Goal: Task Accomplishment & Management: Manage account settings

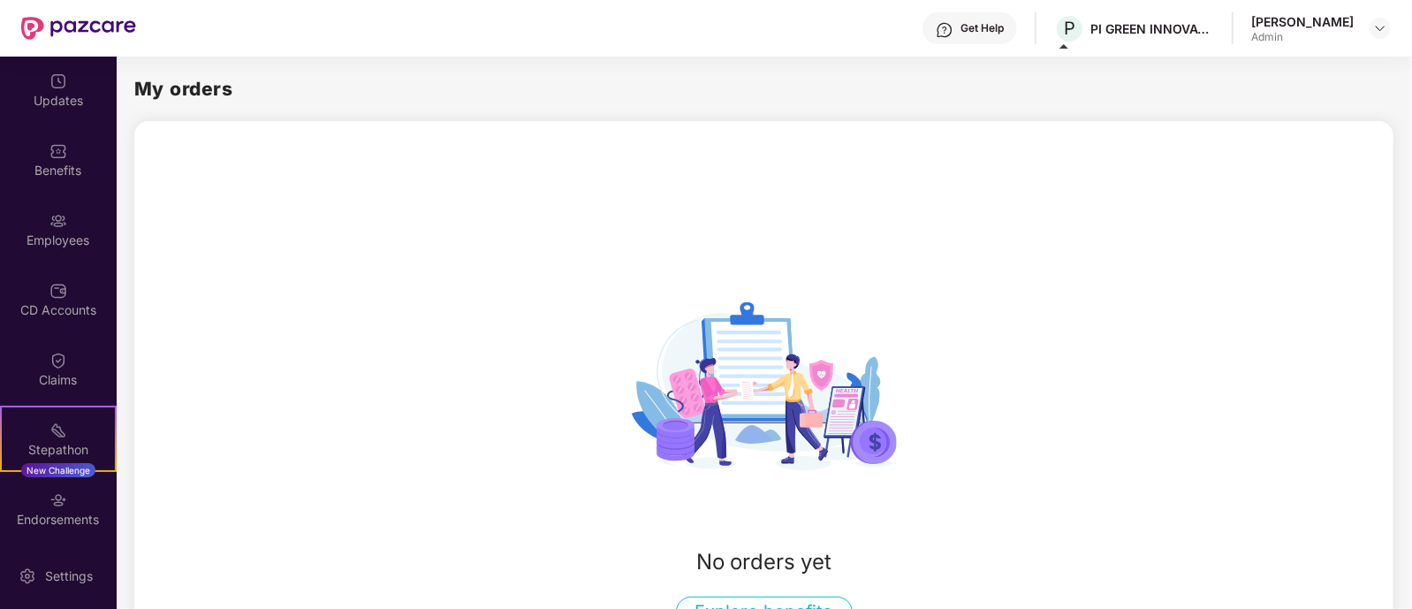
scroll to position [72, 0]
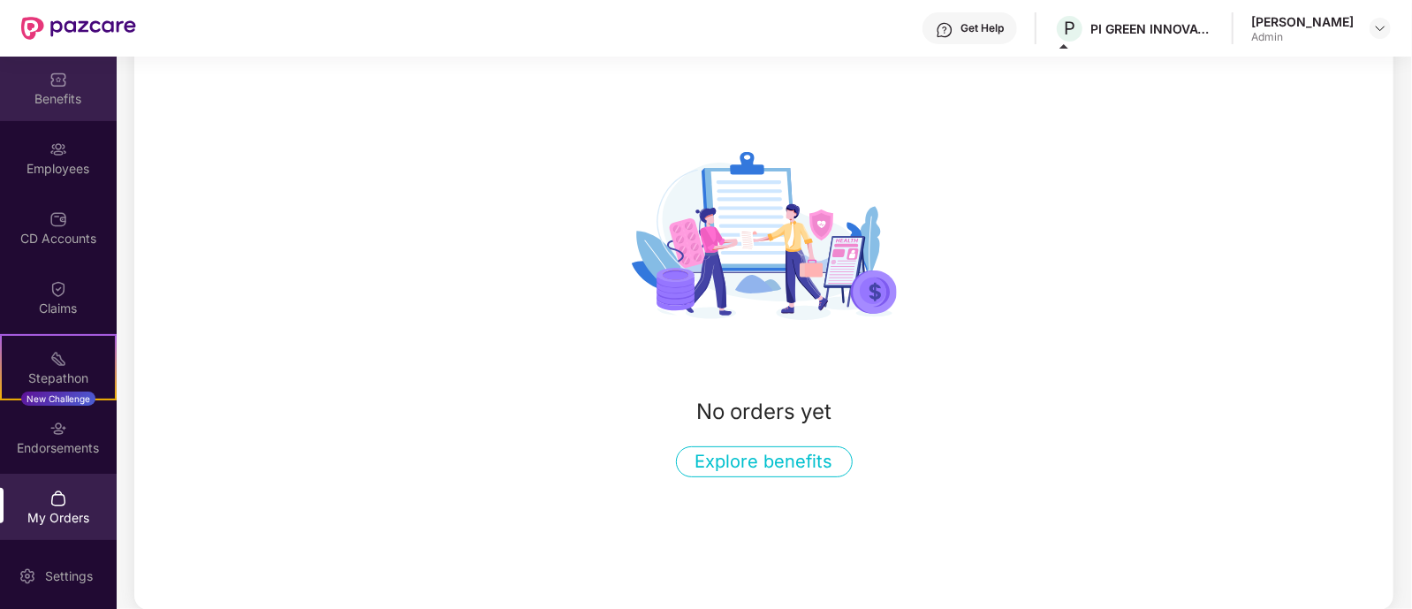
click at [57, 77] on img at bounding box center [58, 80] width 18 height 18
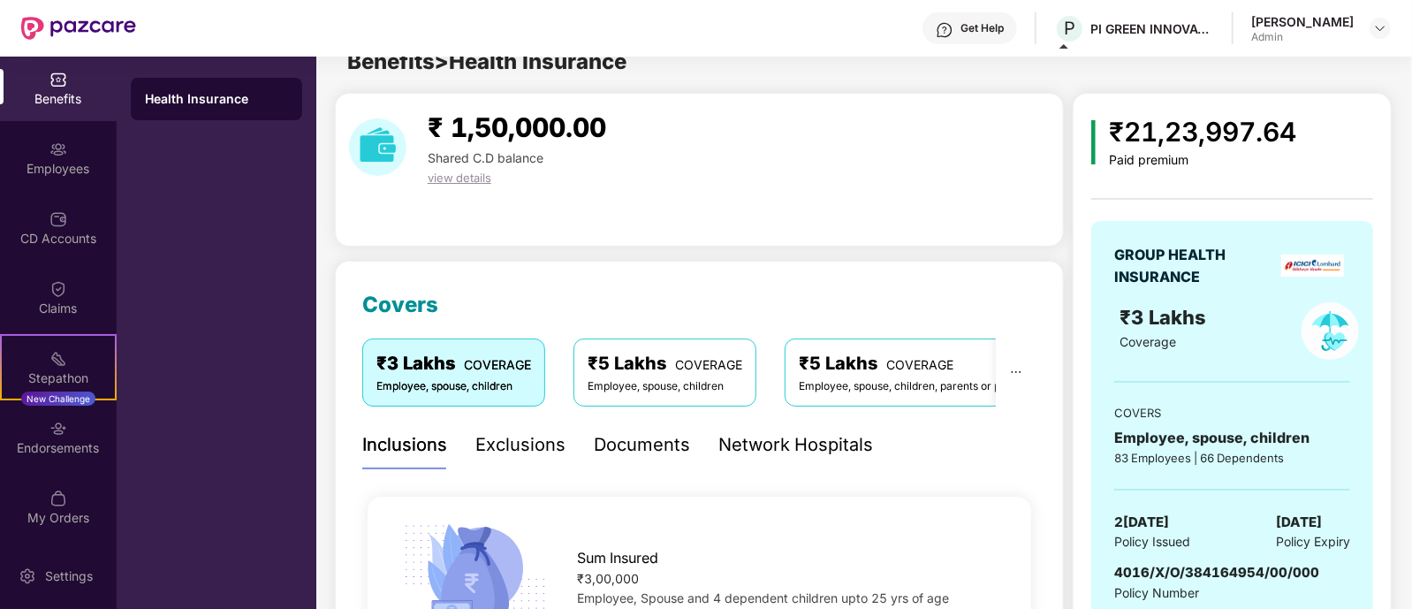
scroll to position [0, 0]
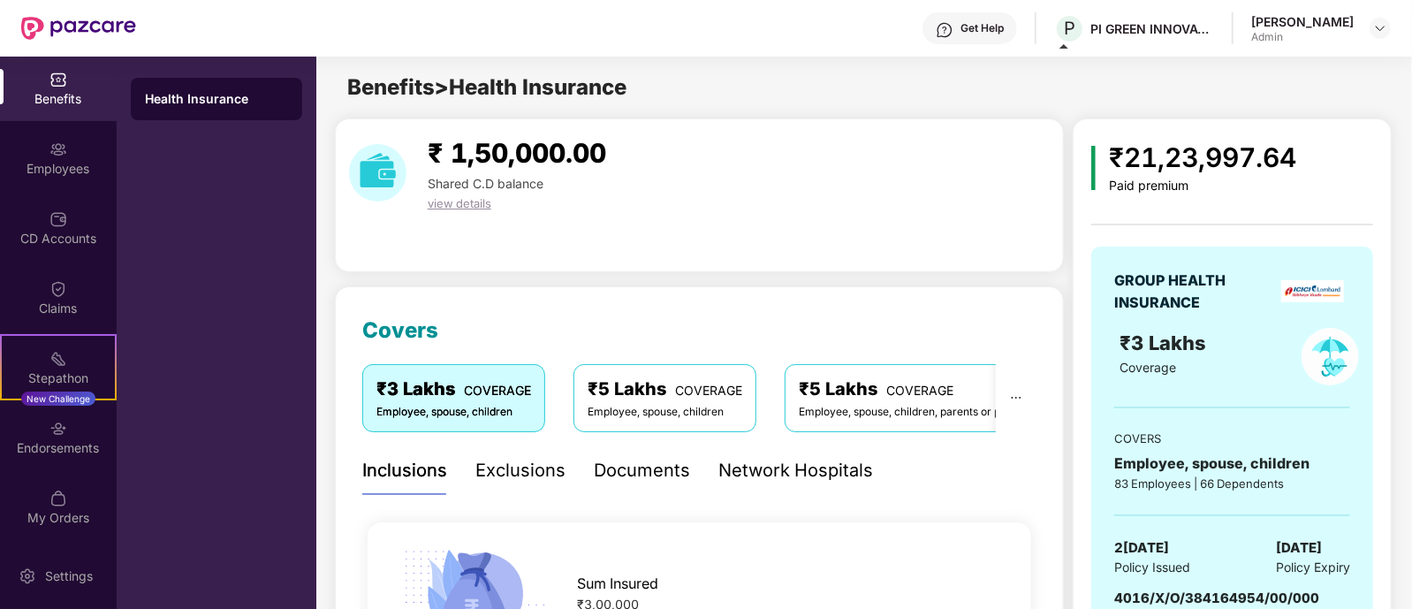
click at [629, 374] on div "₹5 Lakhs COVERAGE Employee, spouse, children" at bounding box center [664, 397] width 183 height 67
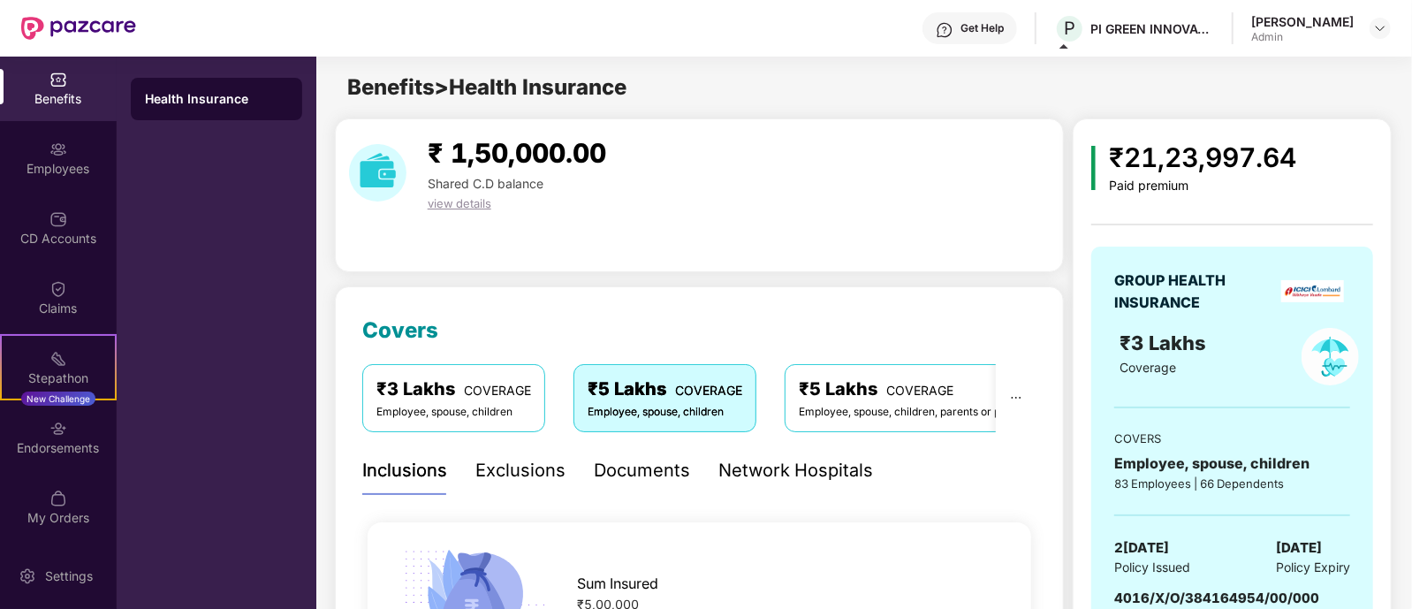
click at [844, 404] on div "Employee, spouse, children, parents or parent-in-laws" at bounding box center [936, 412] width 274 height 17
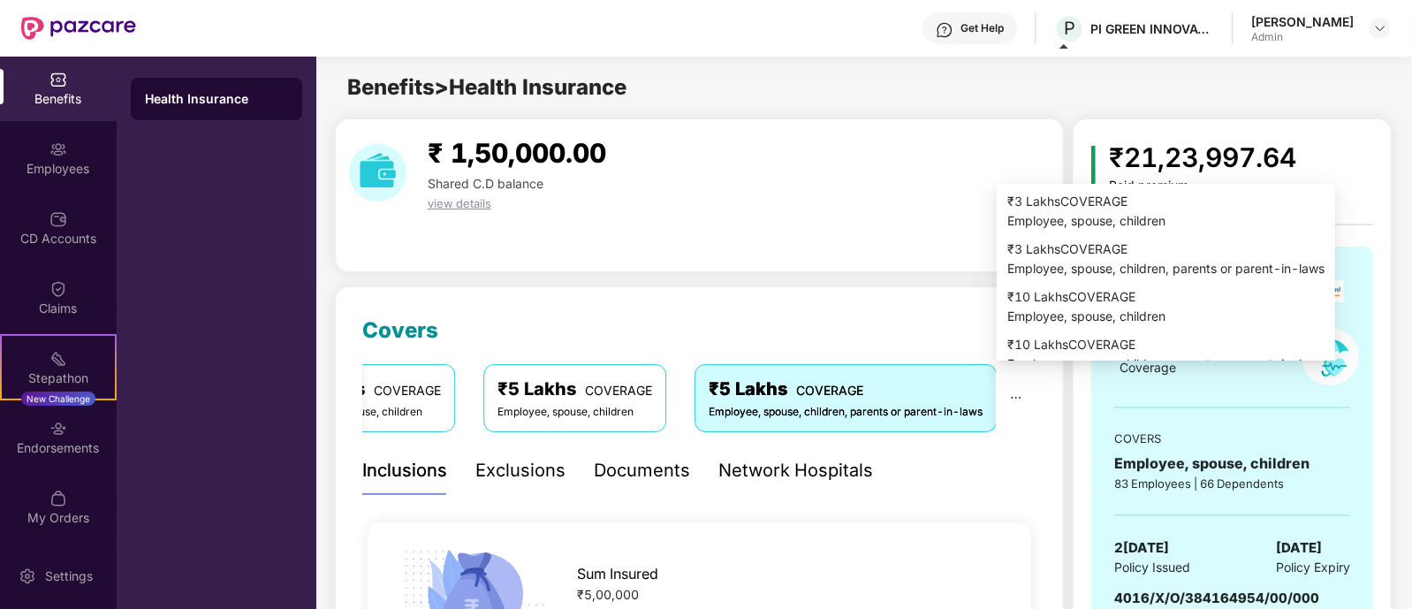
click at [1017, 395] on icon "ellipsis" at bounding box center [1016, 397] width 12 height 12
click at [1044, 258] on div "₹3 Lakhs COVERAGE" at bounding box center [1165, 248] width 317 height 19
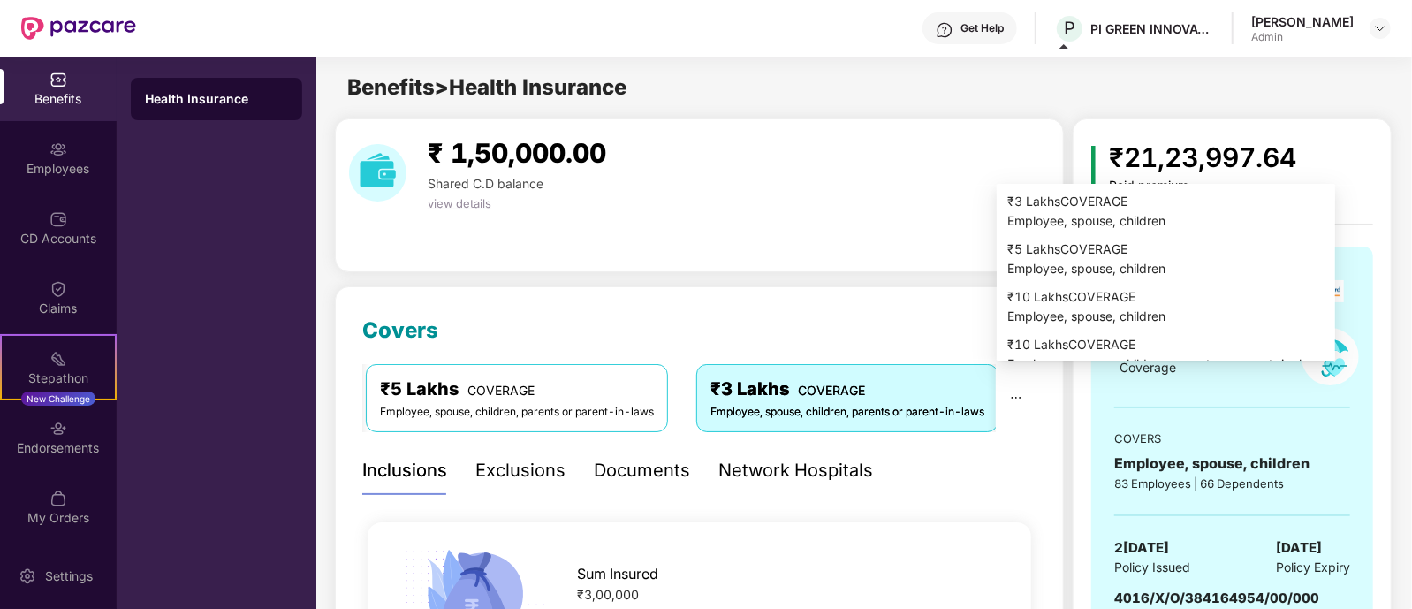
click at [862, 389] on div "₹3 Lakhs COVERAGE" at bounding box center [847, 388] width 274 height 27
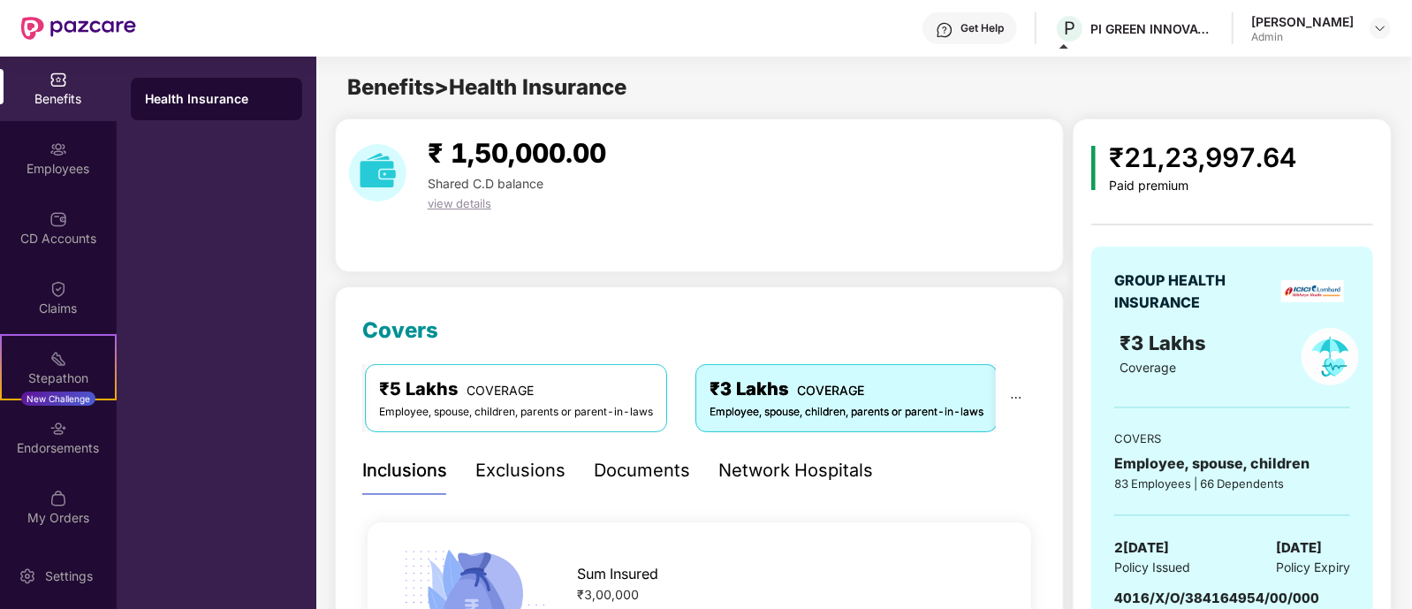
click at [797, 467] on div "Network Hospitals" at bounding box center [795, 470] width 155 height 27
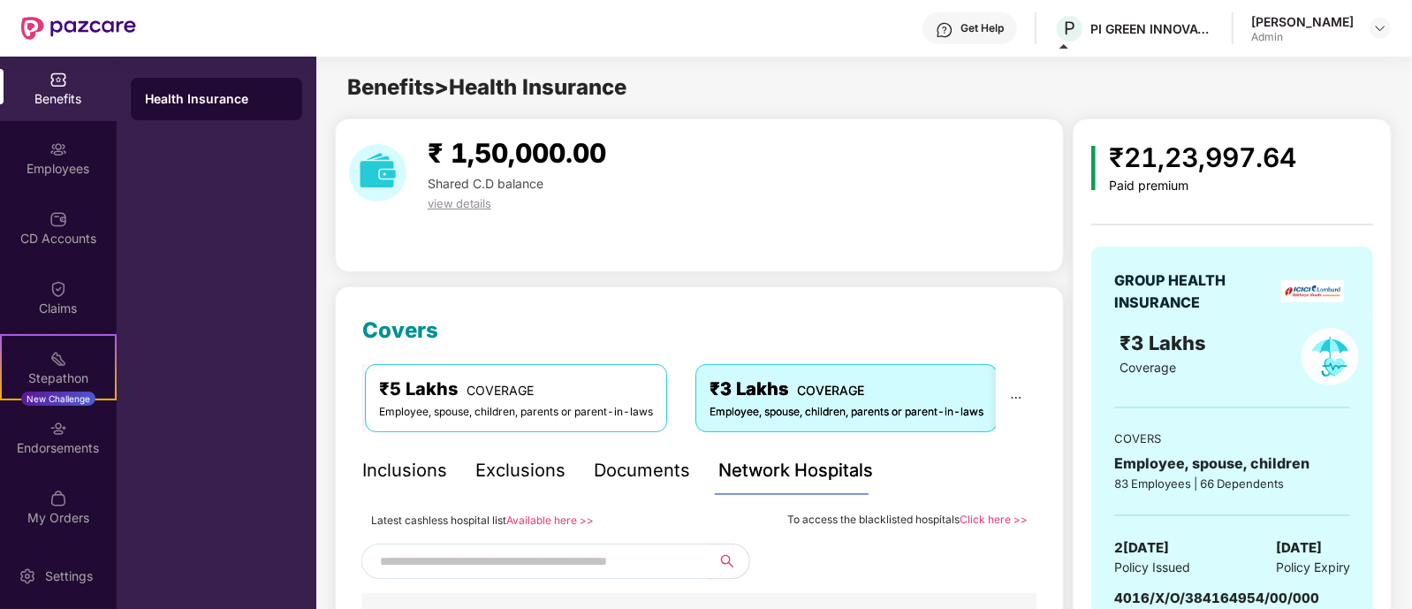
click at [521, 557] on input "text" at bounding box center [531, 561] width 302 height 27
type input "****"
click at [734, 561] on button "button" at bounding box center [723, 560] width 54 height 35
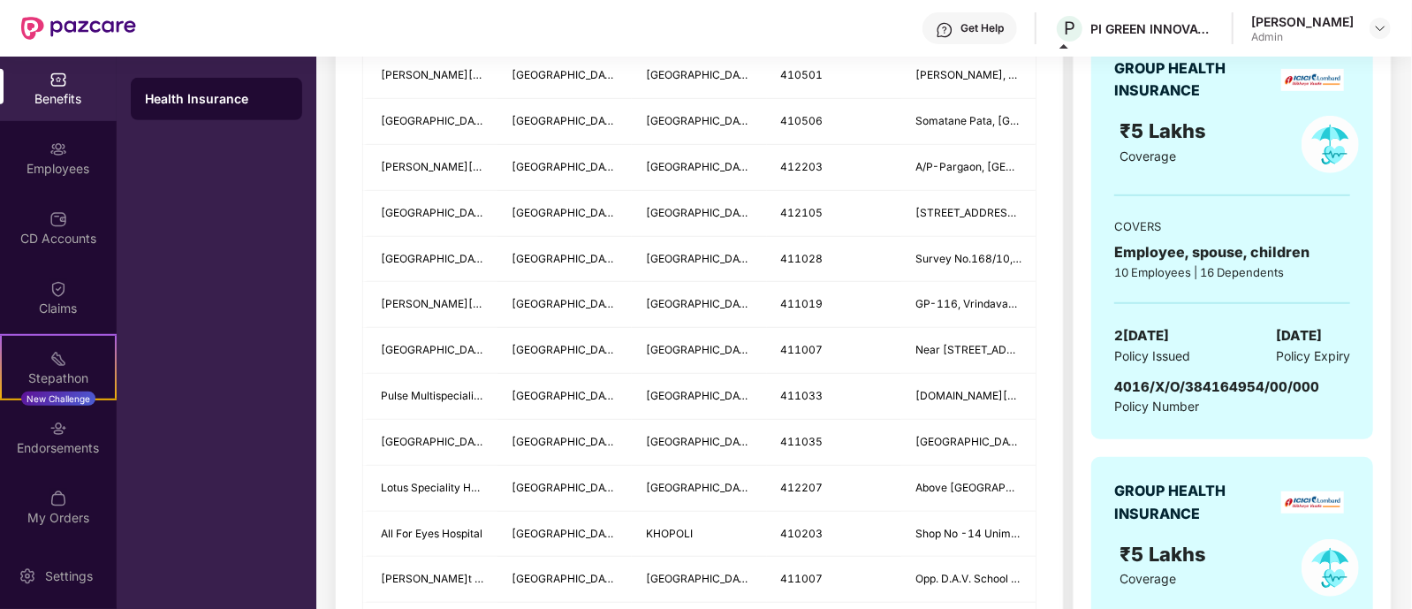
scroll to position [966, 0]
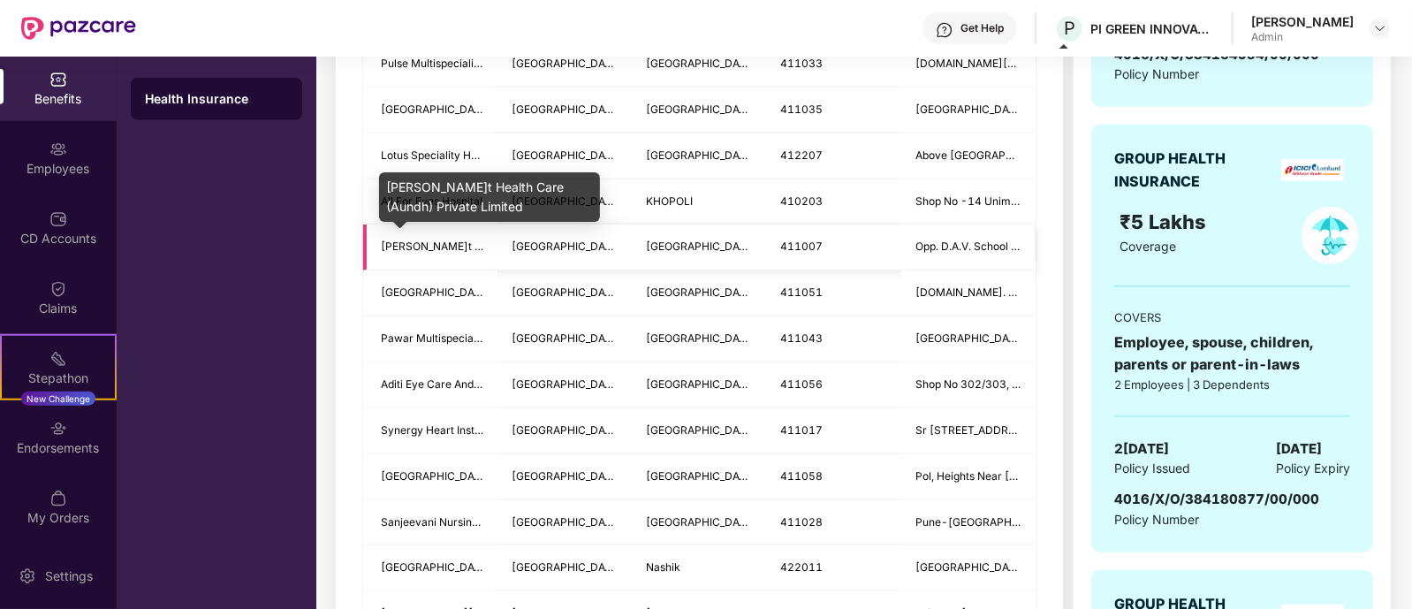
click at [398, 244] on span "[PERSON_NAME]t Health Care (Aundh) Private Limited" at bounding box center [519, 245] width 276 height 13
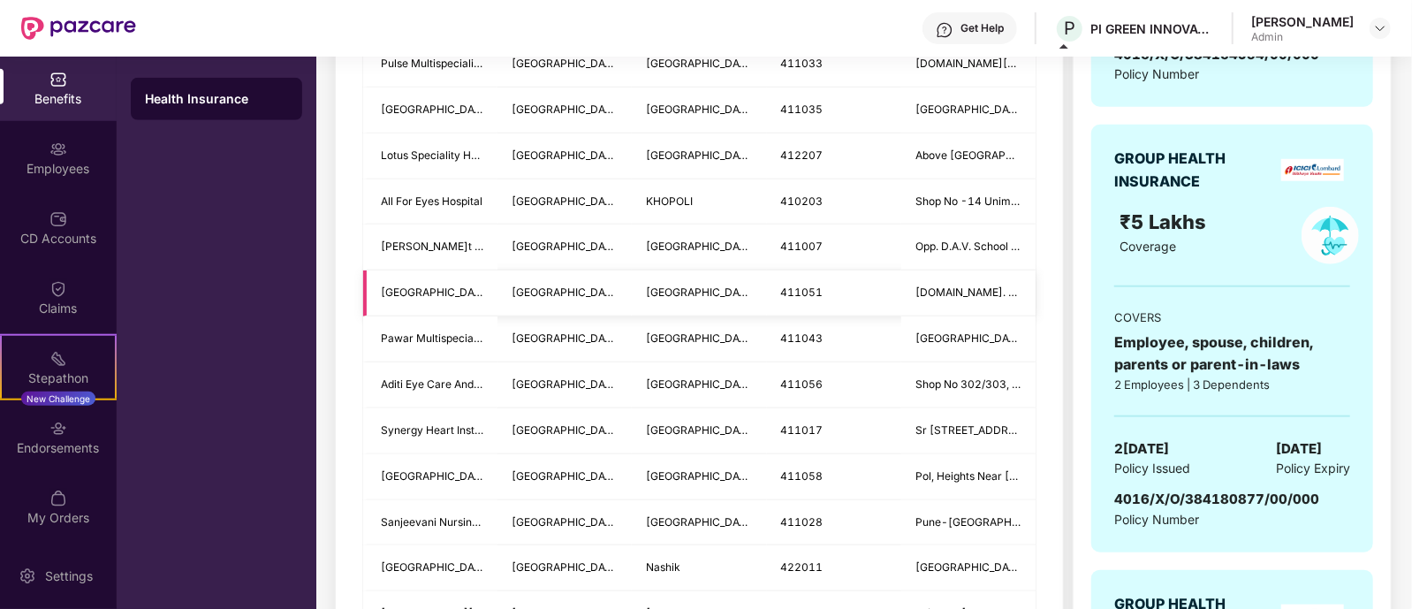
click at [721, 288] on td "[GEOGRAPHIC_DATA]" at bounding box center [699, 293] width 134 height 46
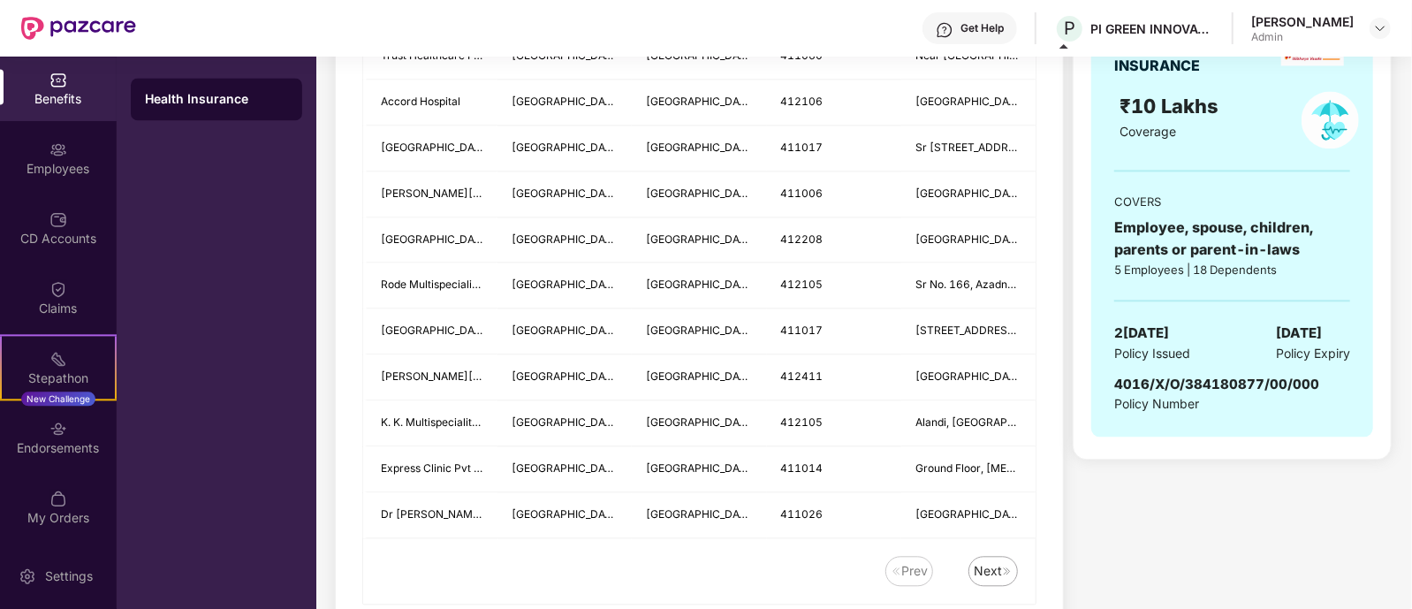
scroll to position [2461, 0]
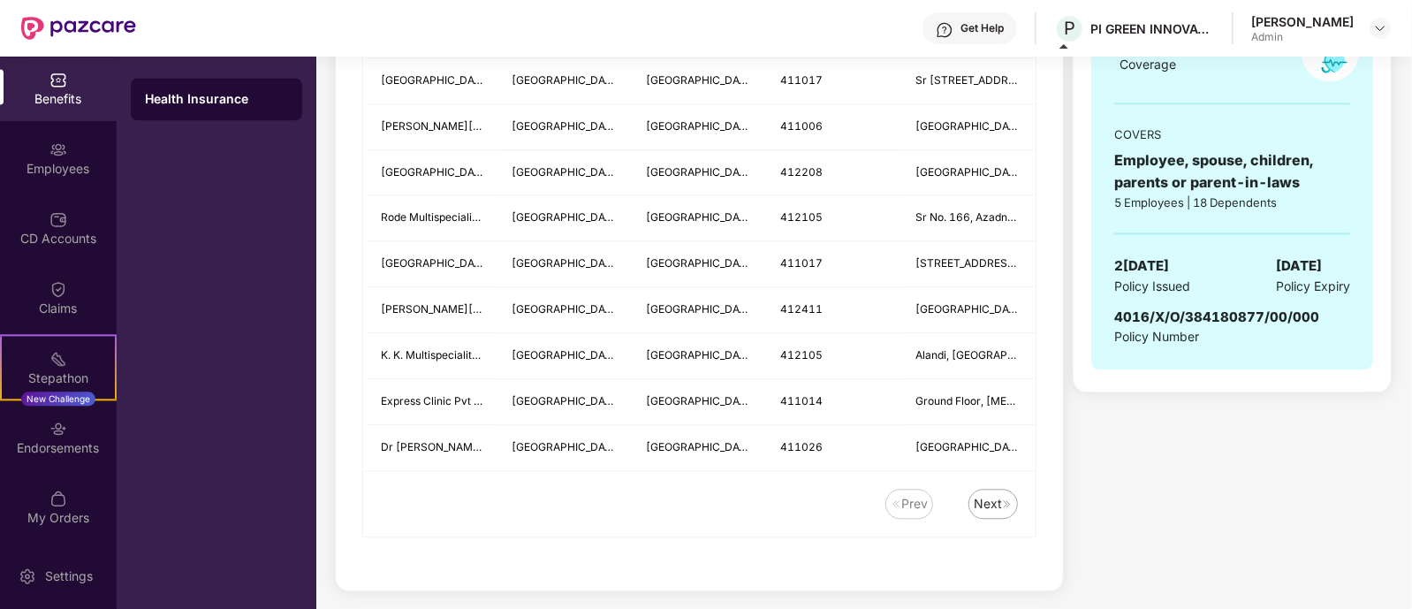
click at [981, 494] on div "Next" at bounding box center [987, 503] width 28 height 19
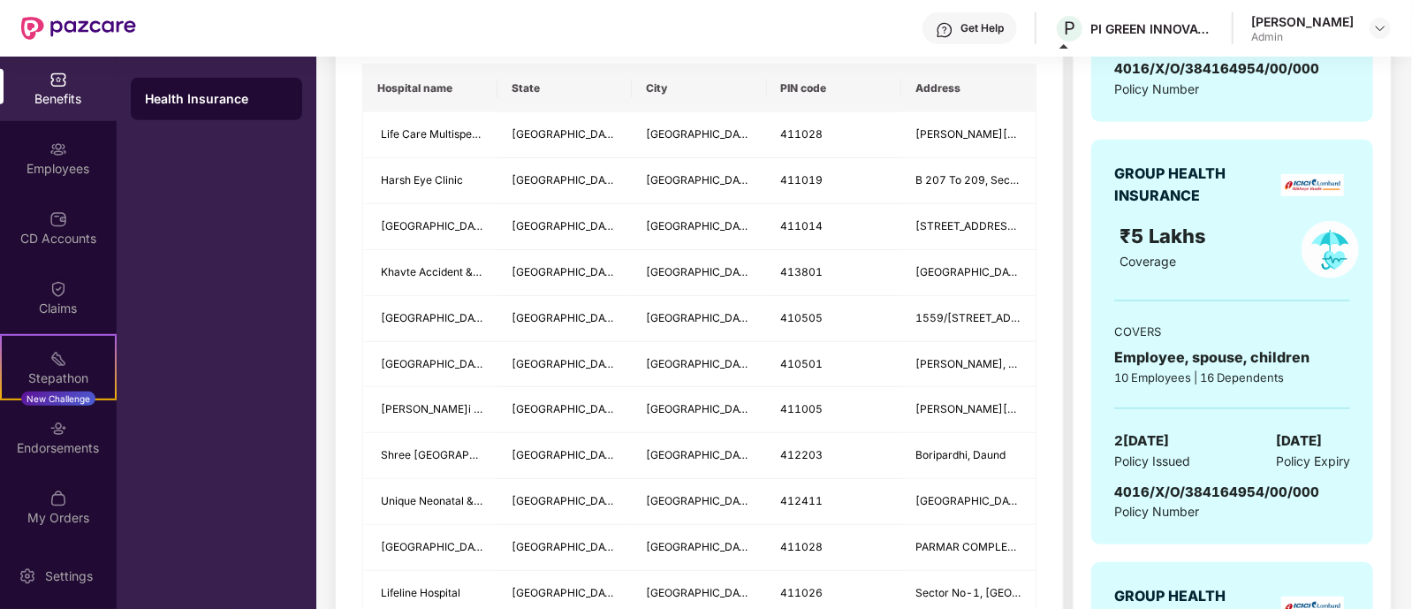
scroll to position [0, 0]
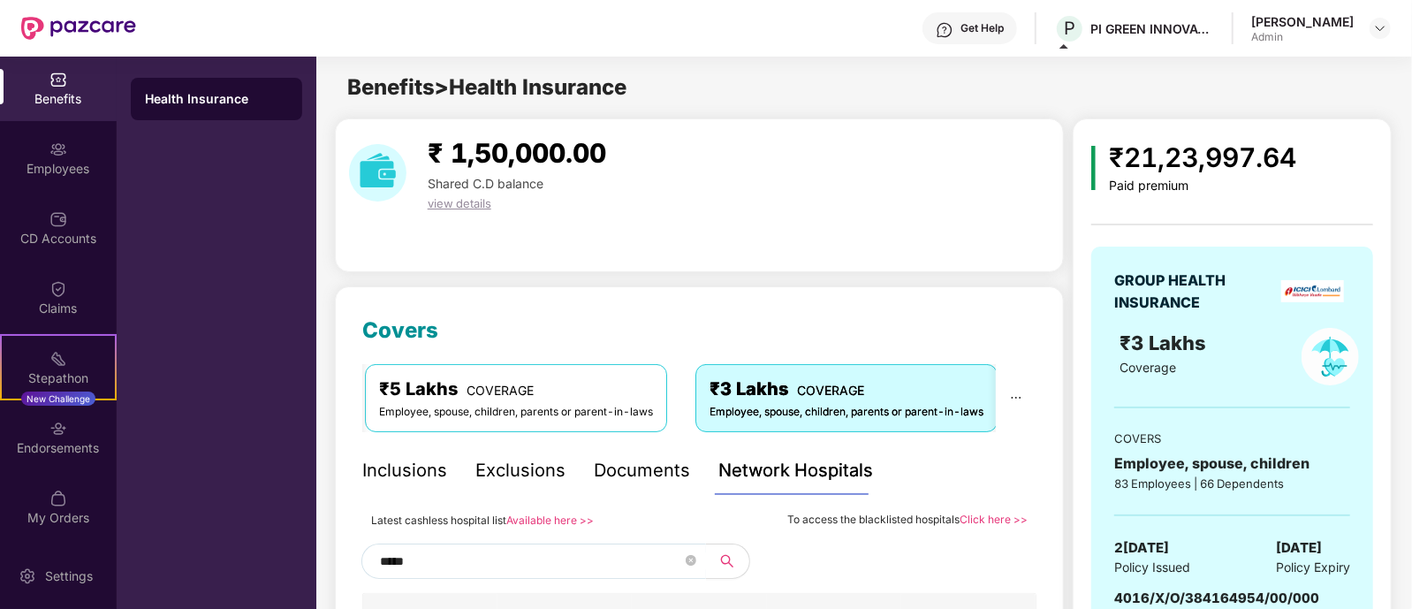
click at [490, 468] on div "Exclusions" at bounding box center [520, 470] width 90 height 27
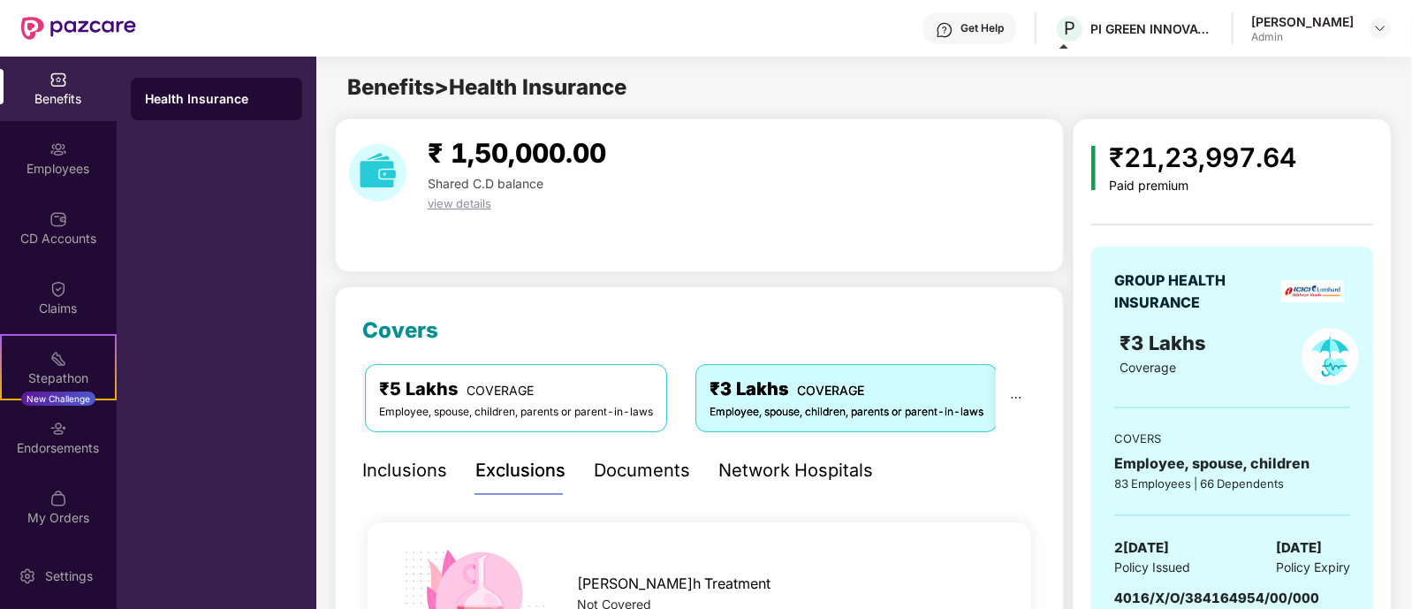
click at [421, 471] on div "Inclusions" at bounding box center [404, 470] width 85 height 27
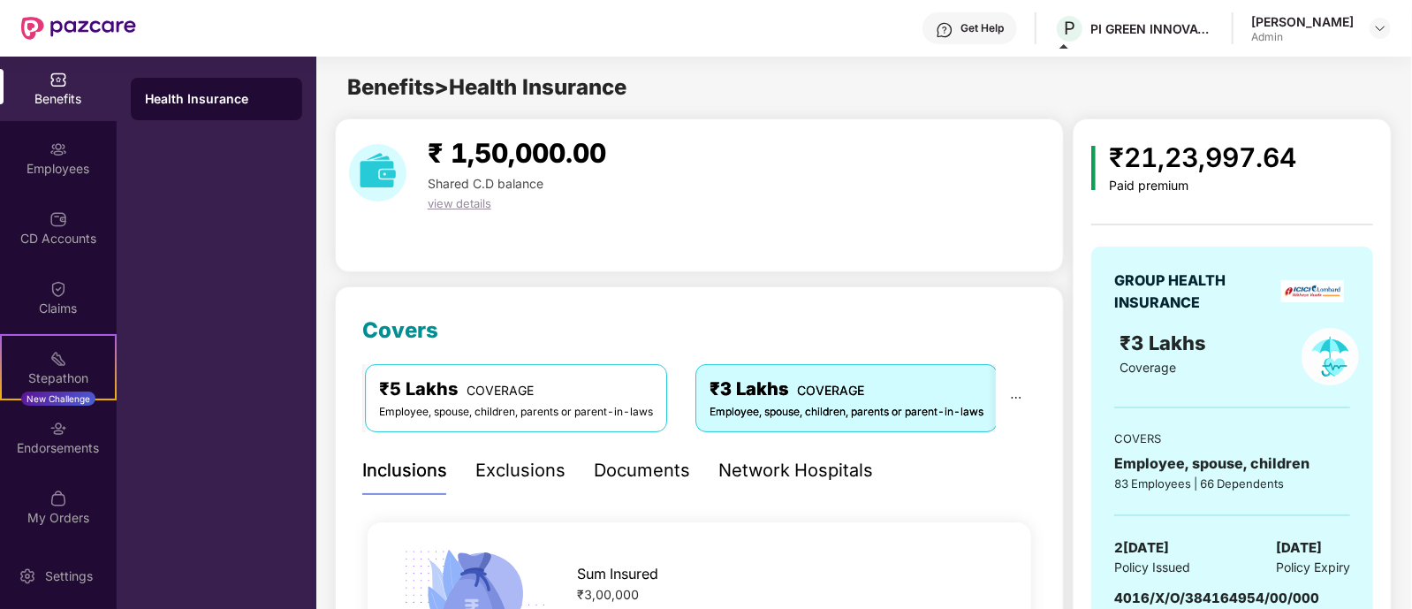
click at [534, 466] on div "Exclusions" at bounding box center [520, 470] width 90 height 27
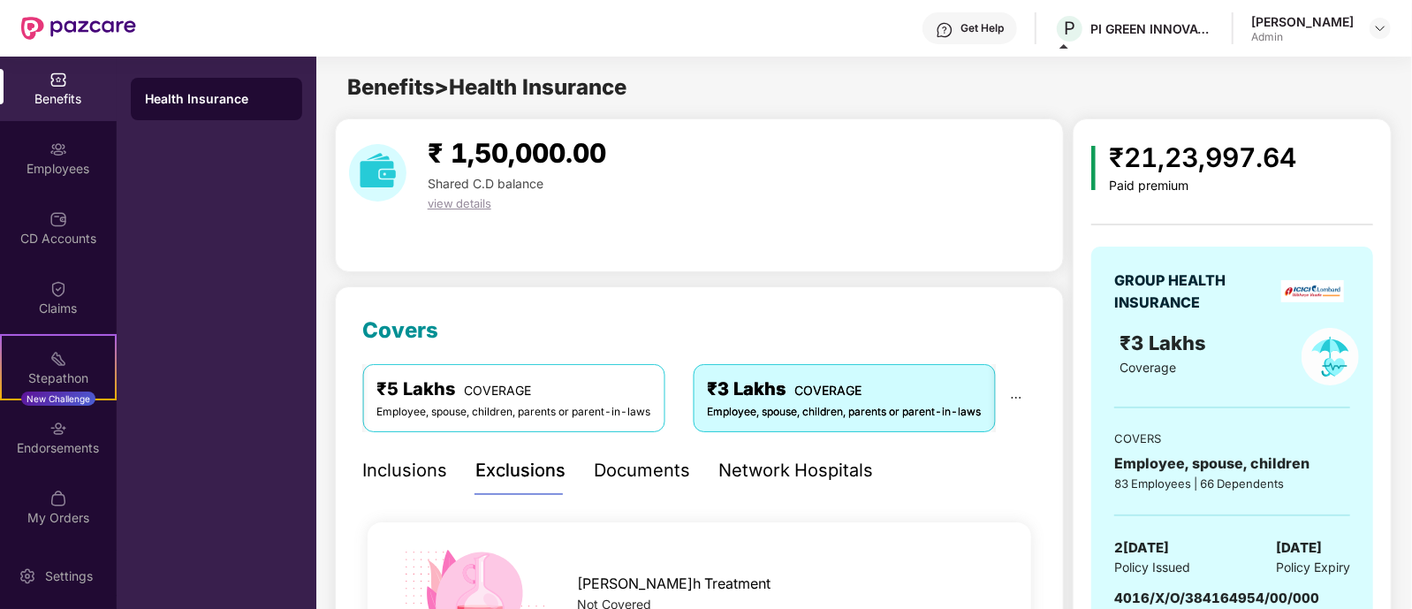
click at [628, 478] on div "Documents" at bounding box center [642, 470] width 96 height 27
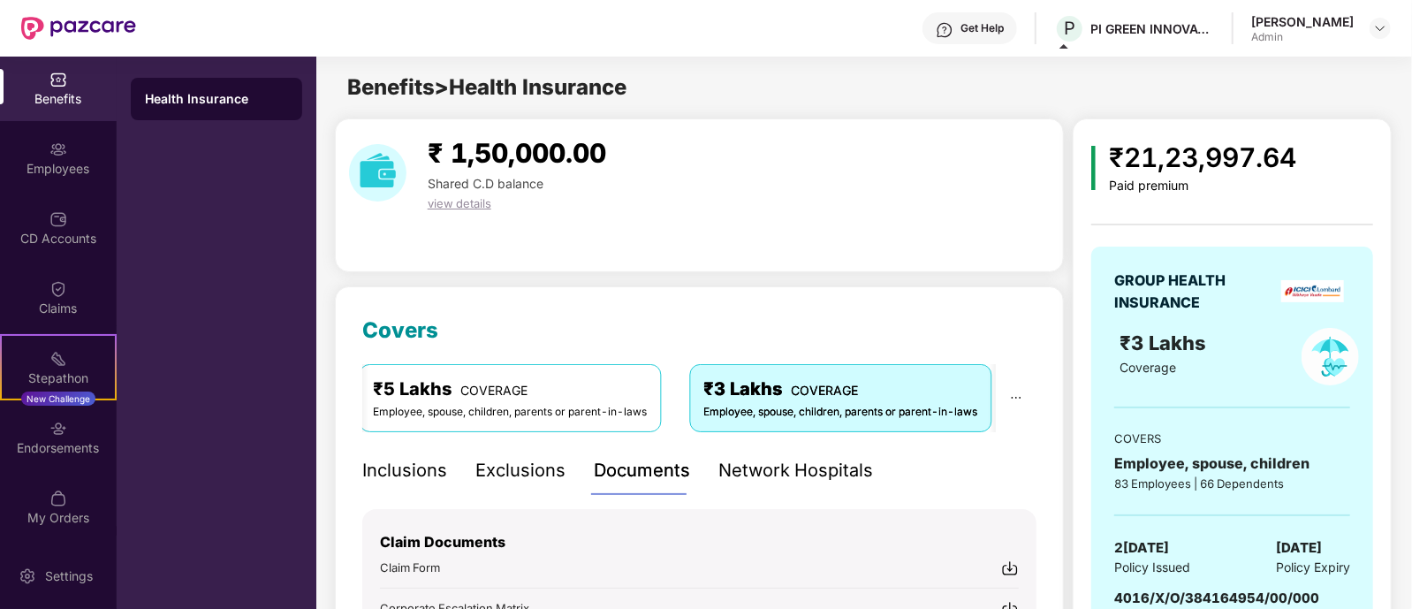
click at [764, 464] on div "Network Hospitals" at bounding box center [795, 470] width 155 height 27
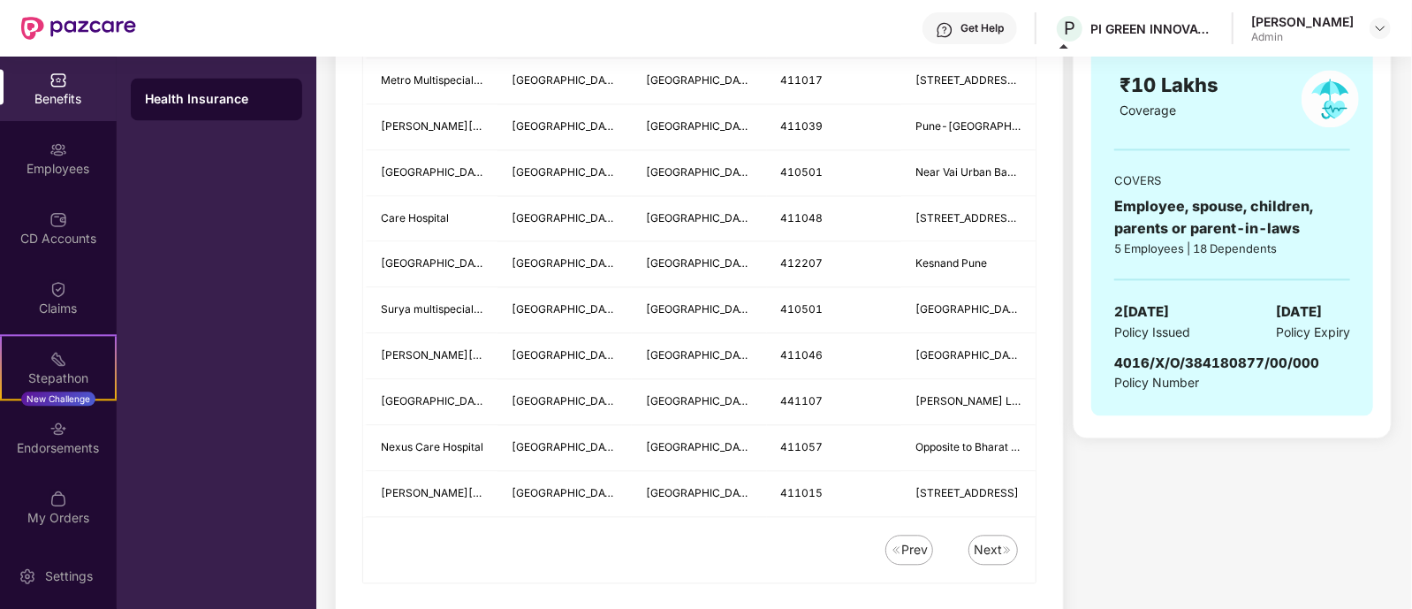
scroll to position [2461, 0]
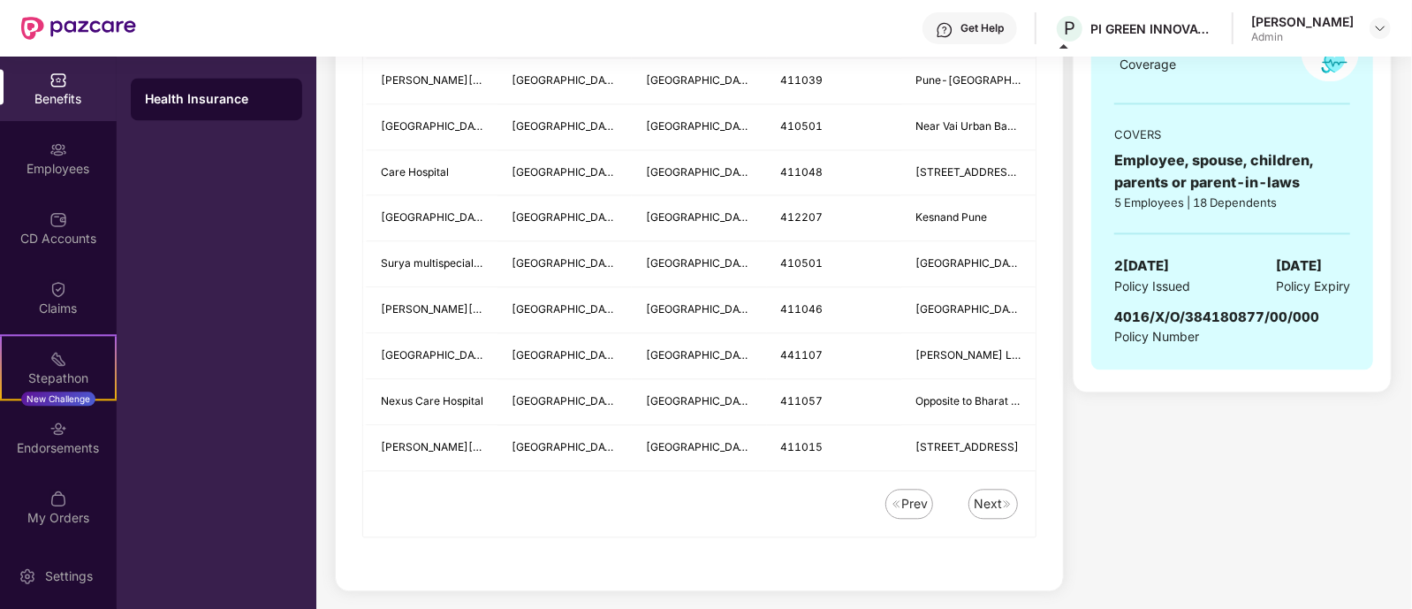
click at [998, 494] on div "Next" at bounding box center [987, 503] width 28 height 19
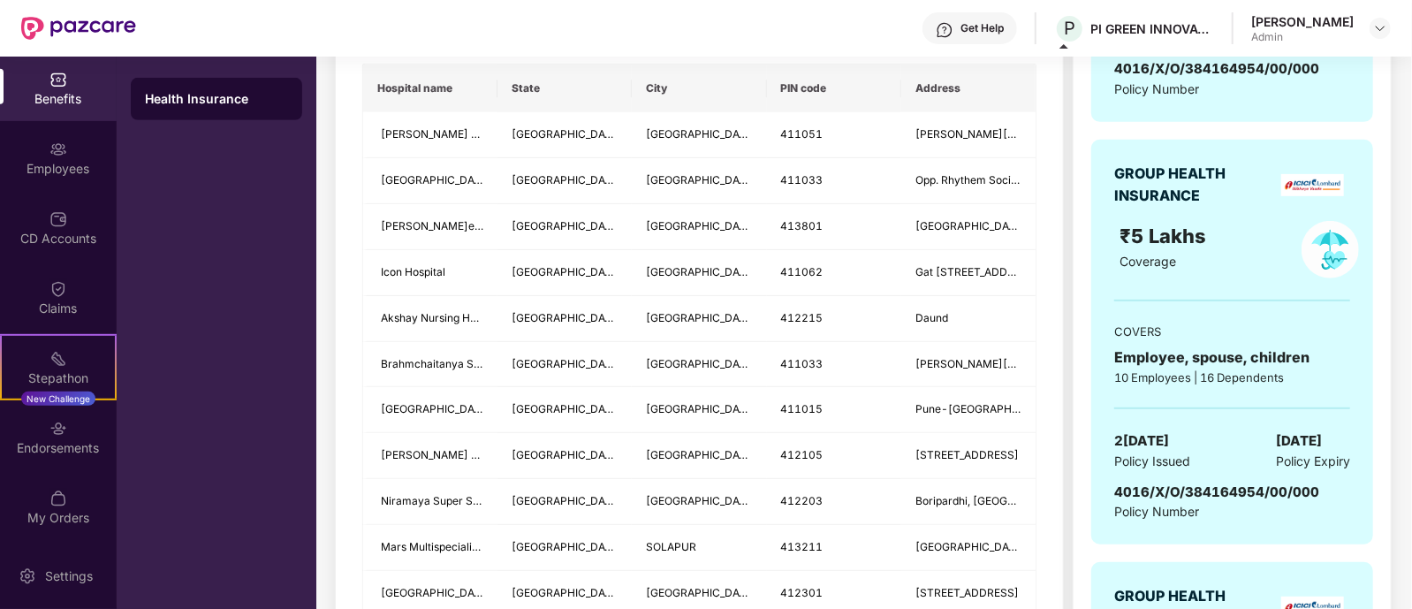
scroll to position [0, 0]
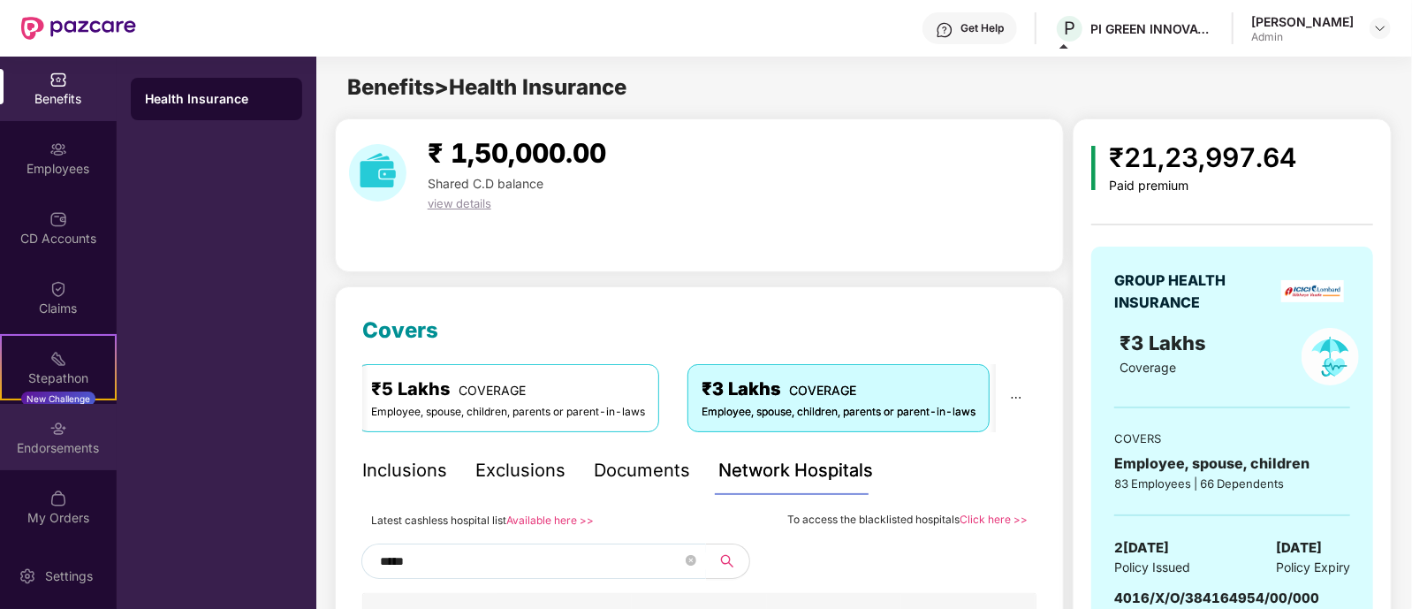
click at [45, 435] on div "Endorsements" at bounding box center [58, 437] width 117 height 66
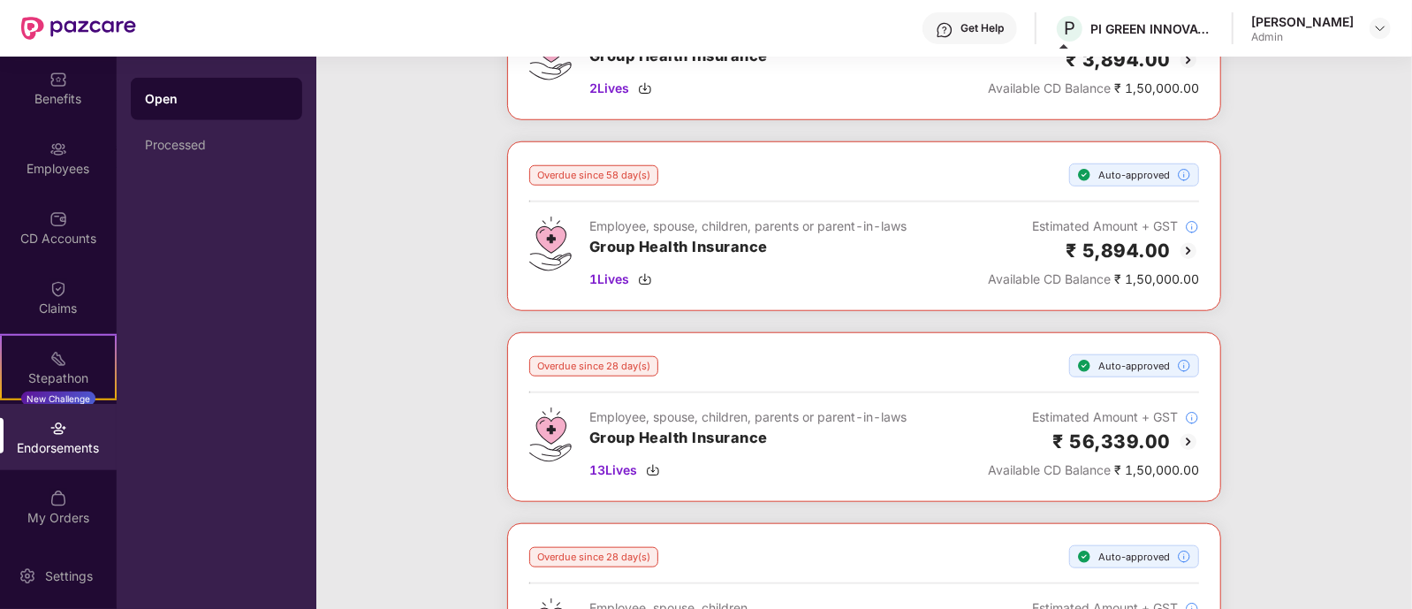
scroll to position [1428, 0]
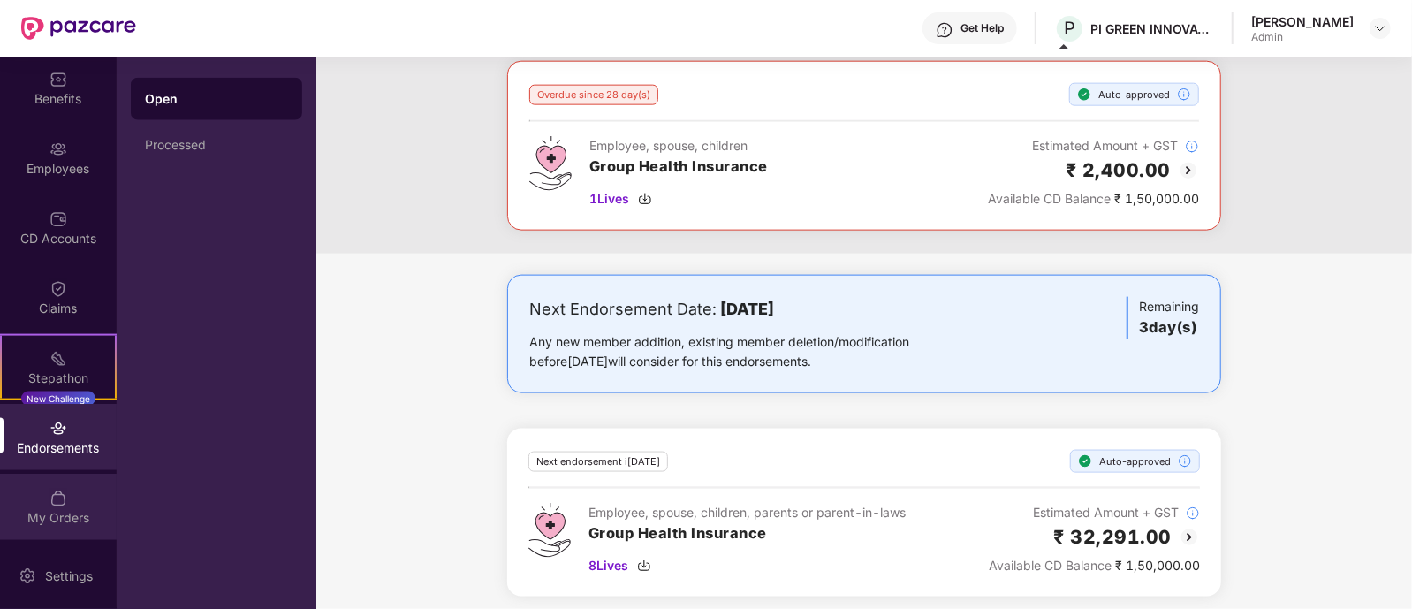
click at [57, 501] on img at bounding box center [58, 498] width 18 height 18
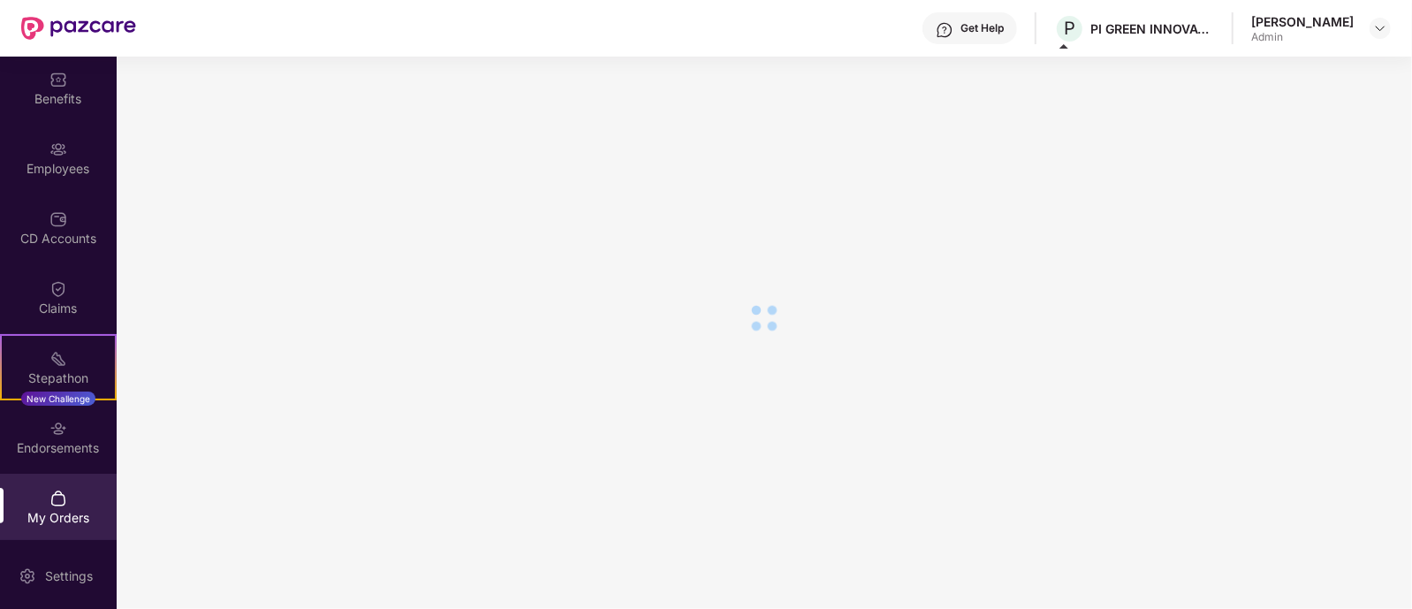
scroll to position [150, 0]
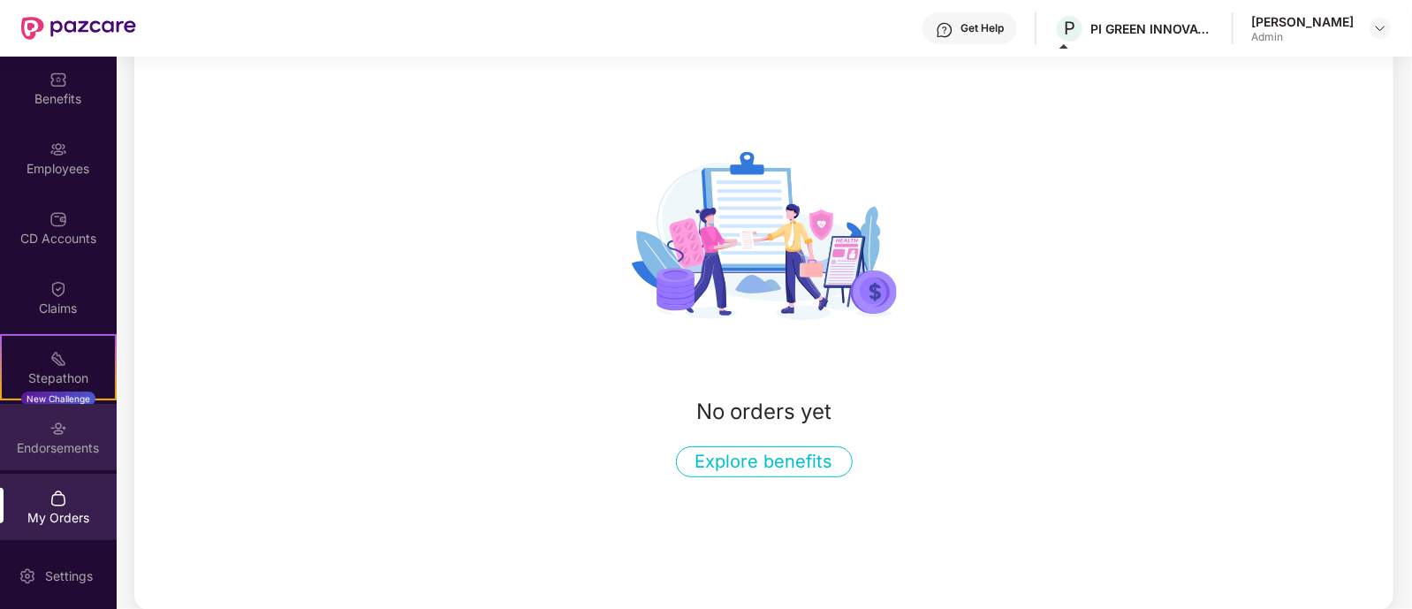
click at [40, 434] on div "Endorsements" at bounding box center [58, 437] width 117 height 66
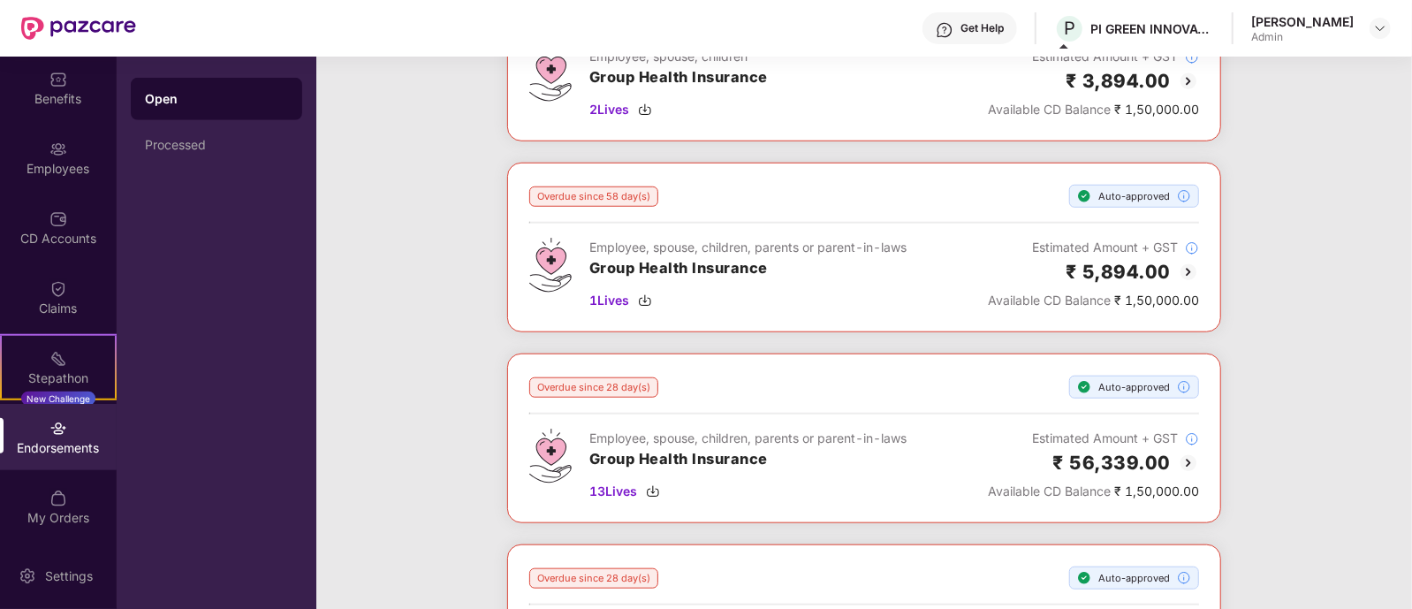
scroll to position [1428, 0]
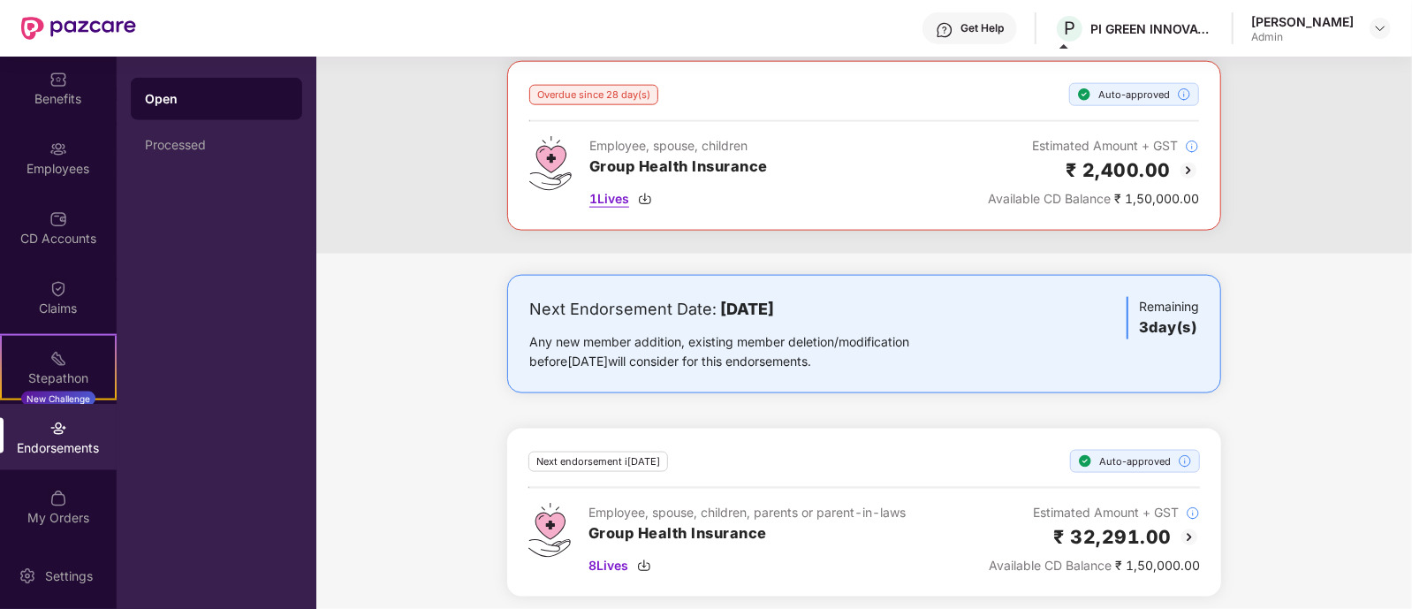
click at [644, 192] on img at bounding box center [645, 199] width 14 height 14
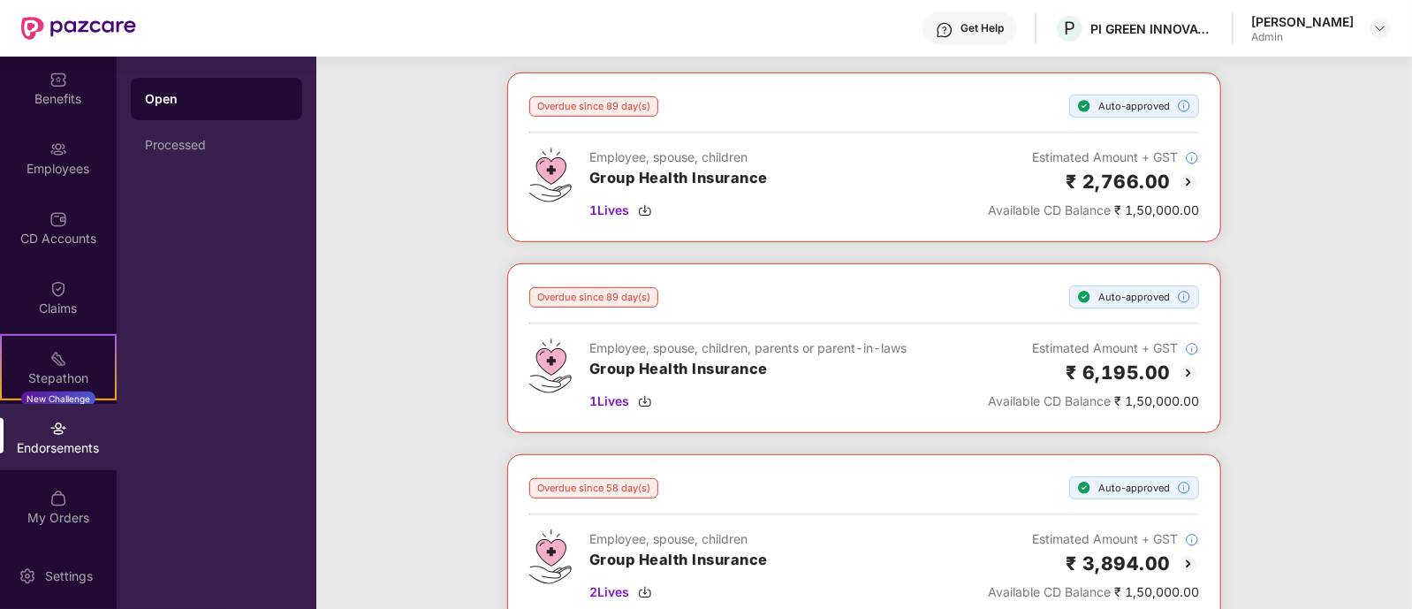
scroll to position [0, 0]
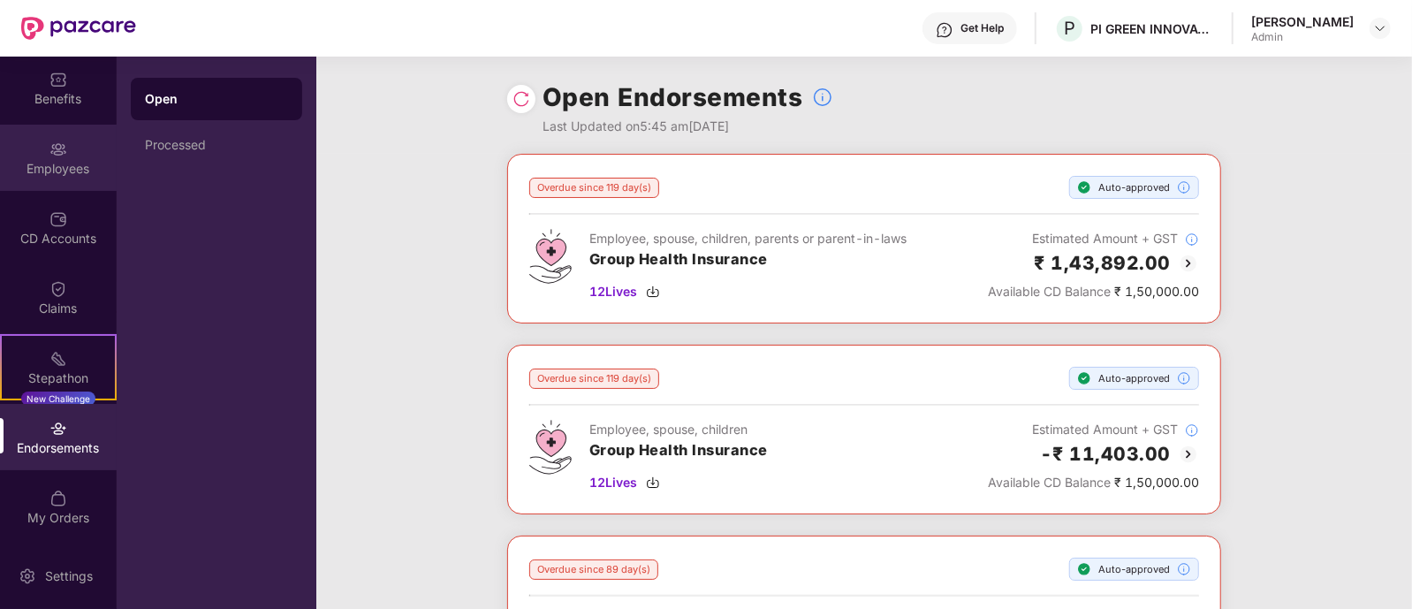
click at [66, 167] on div "Employees" at bounding box center [58, 169] width 117 height 18
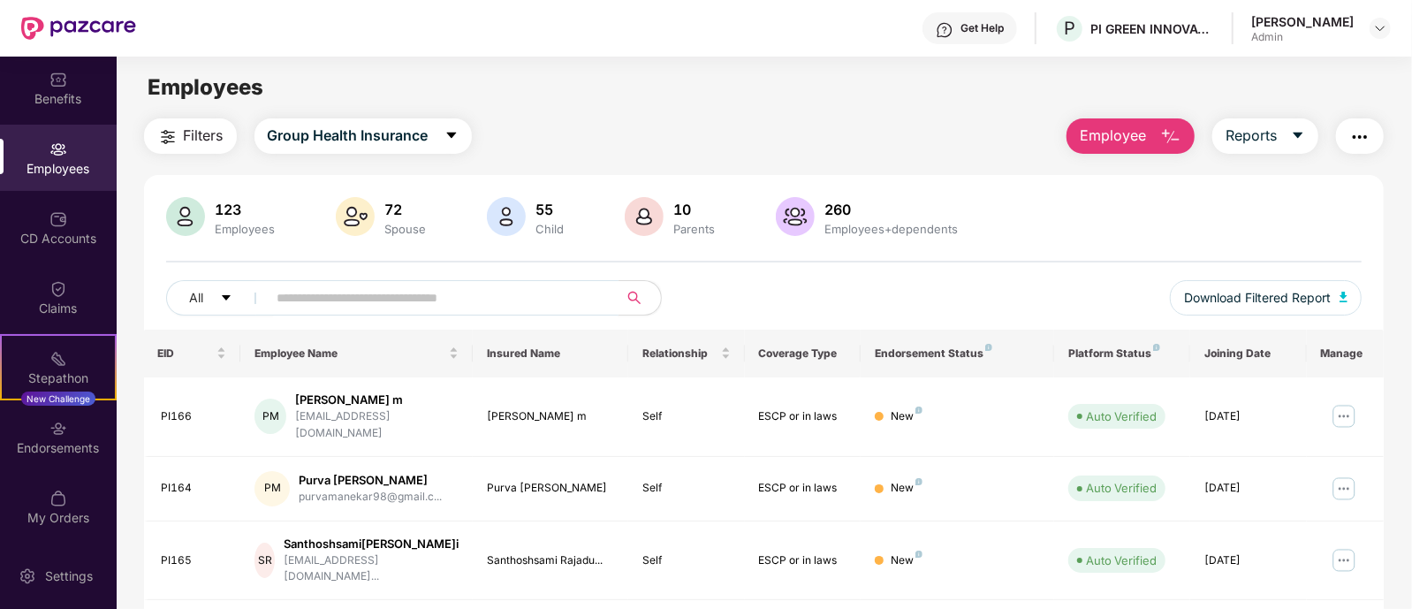
click at [390, 285] on input "text" at bounding box center [435, 297] width 317 height 27
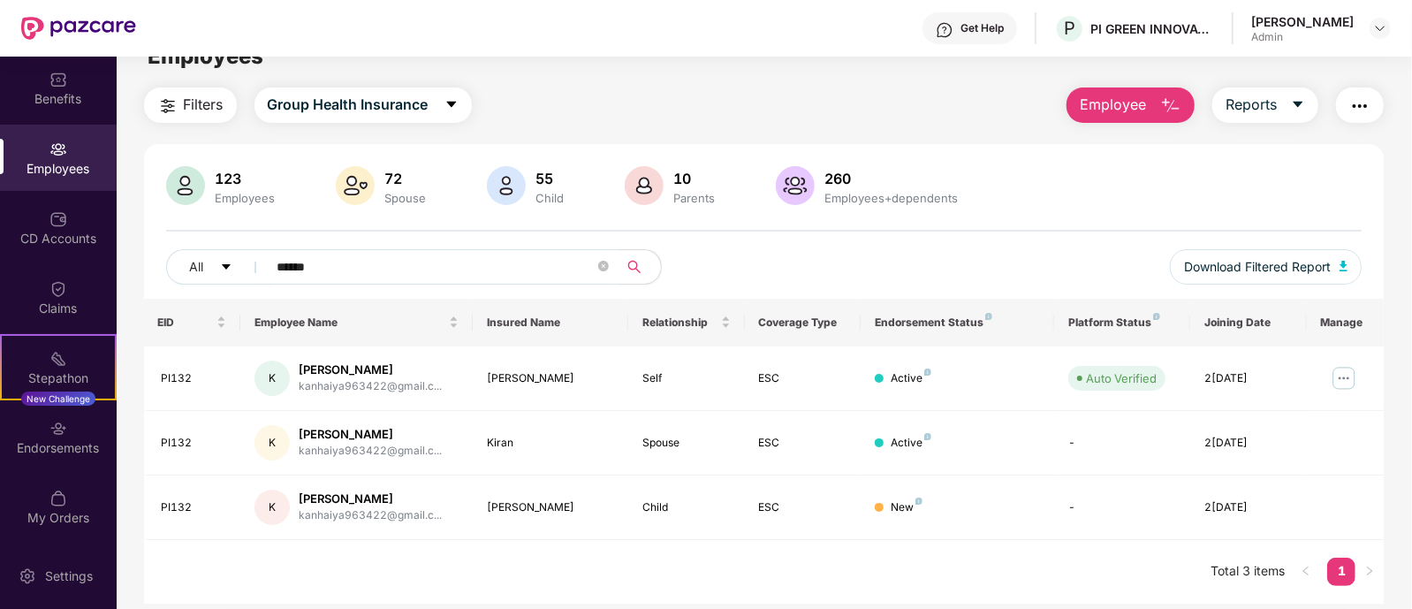
scroll to position [57, 0]
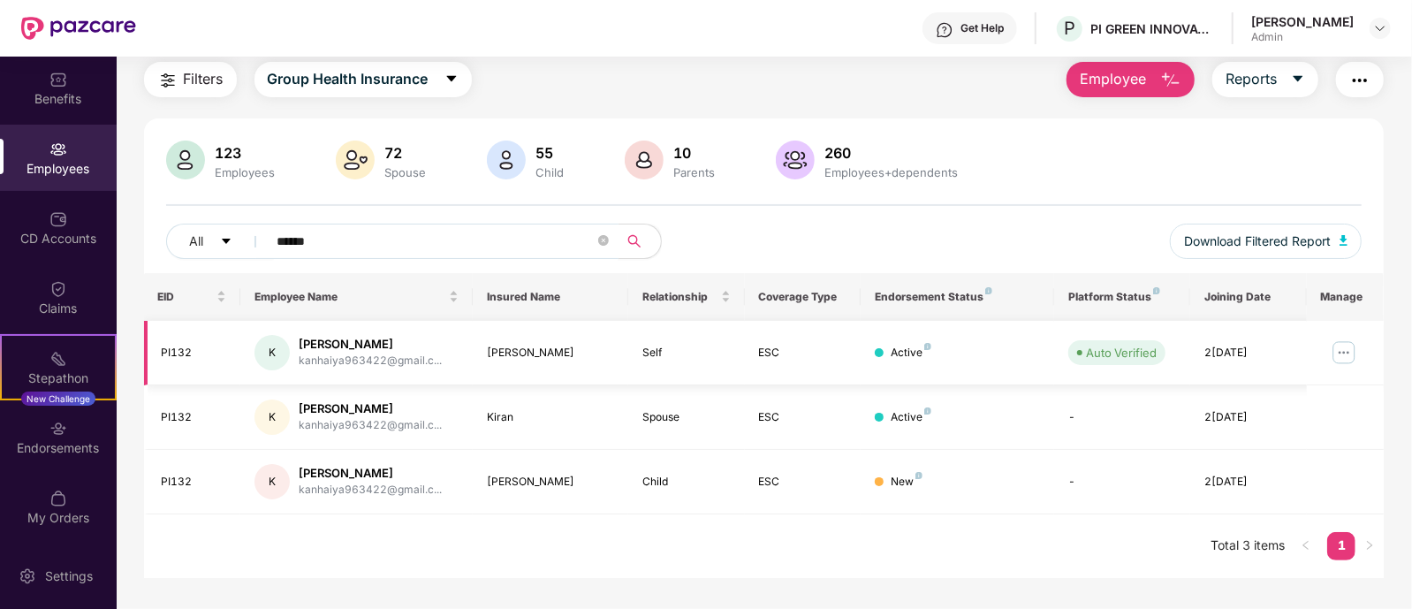
type input "******"
click at [1352, 358] on img at bounding box center [1343, 352] width 28 height 28
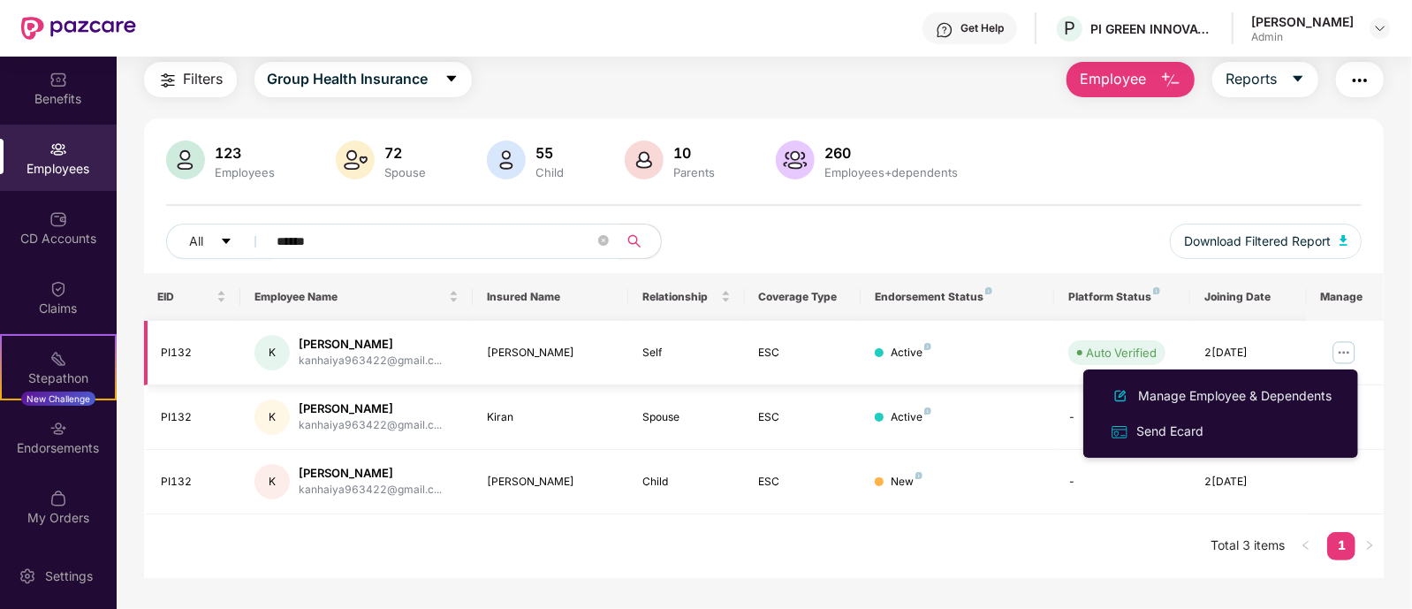
click at [1348, 355] on img at bounding box center [1343, 352] width 28 height 28
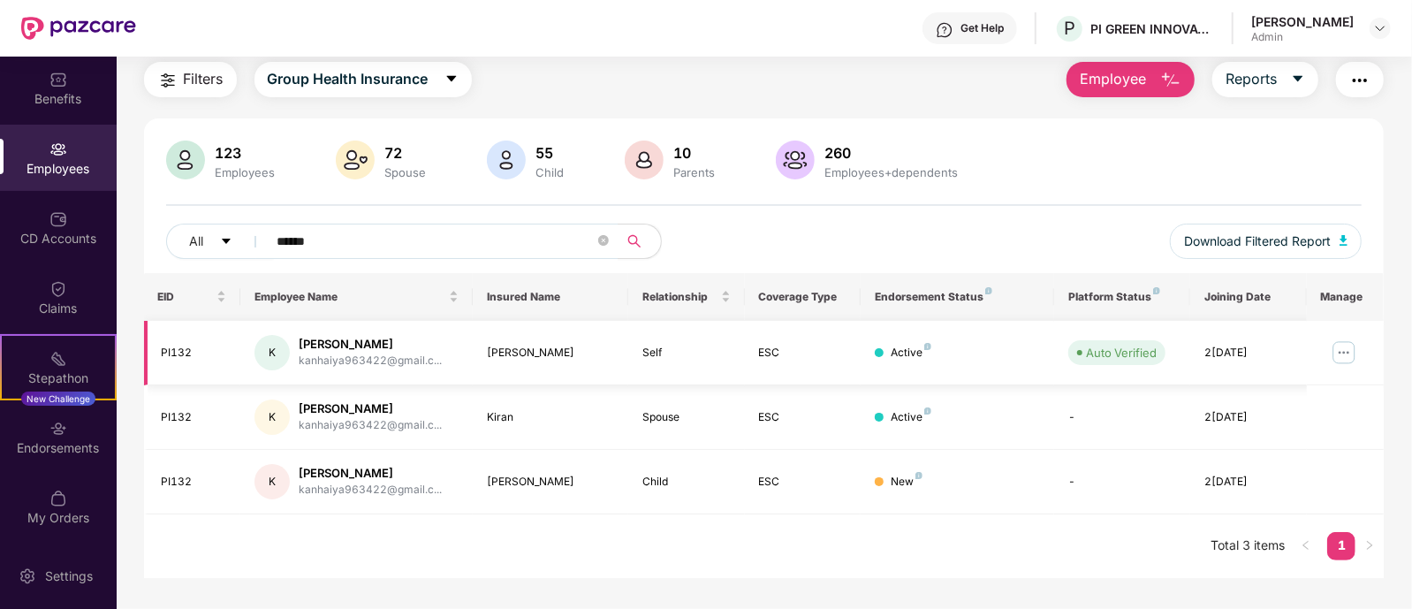
click at [1348, 355] on img at bounding box center [1343, 352] width 28 height 28
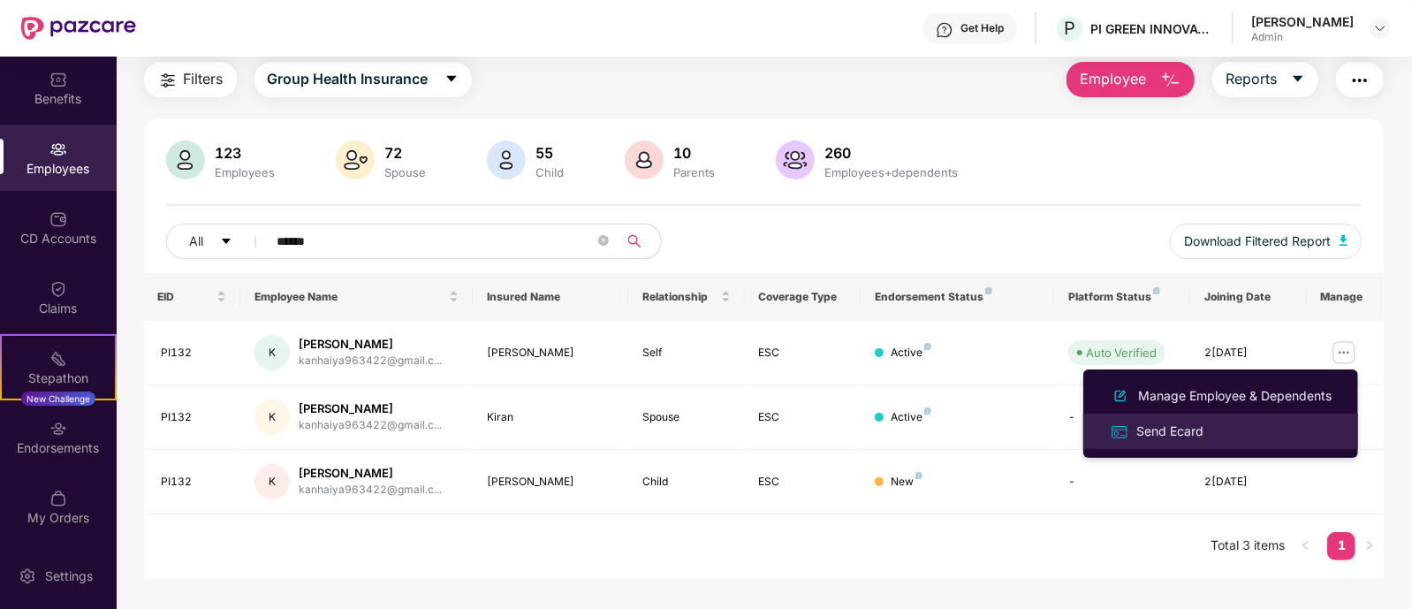
click at [1149, 432] on div "Send Ecard" at bounding box center [1169, 430] width 74 height 19
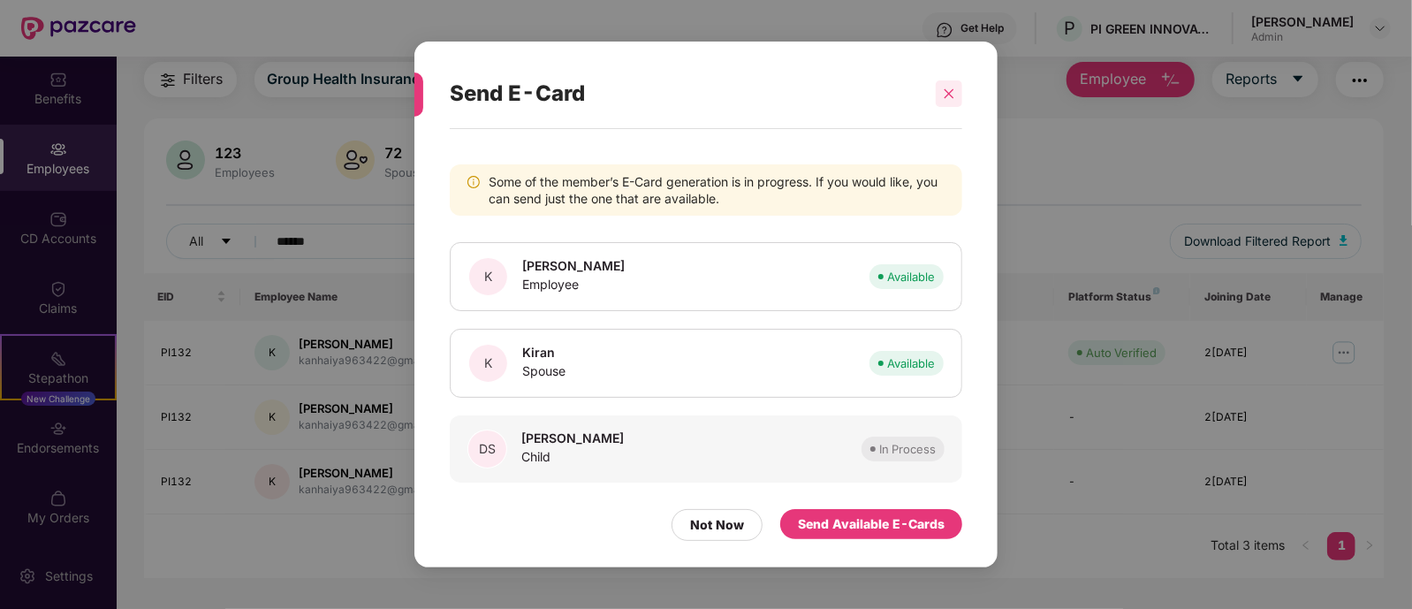
click at [950, 92] on icon "close" at bounding box center [949, 93] width 12 height 12
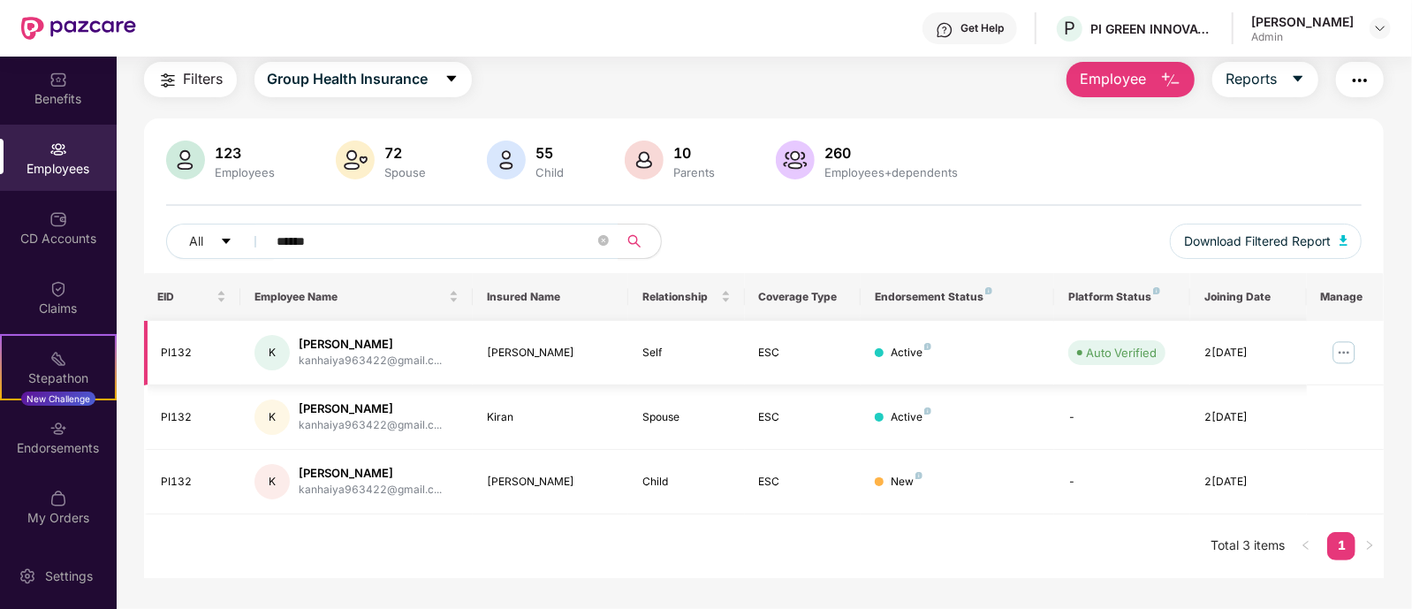
click at [1338, 350] on img at bounding box center [1343, 352] width 28 height 28
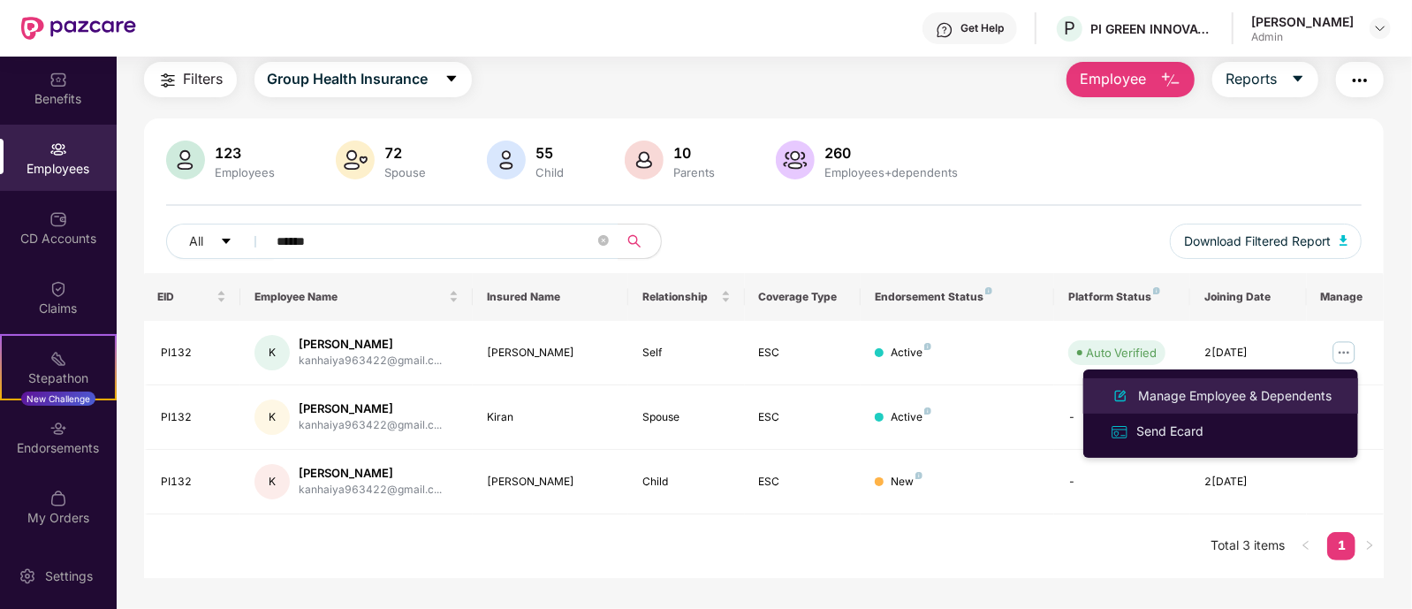
click at [1224, 396] on div "Manage Employee & Dependents" at bounding box center [1234, 395] width 201 height 19
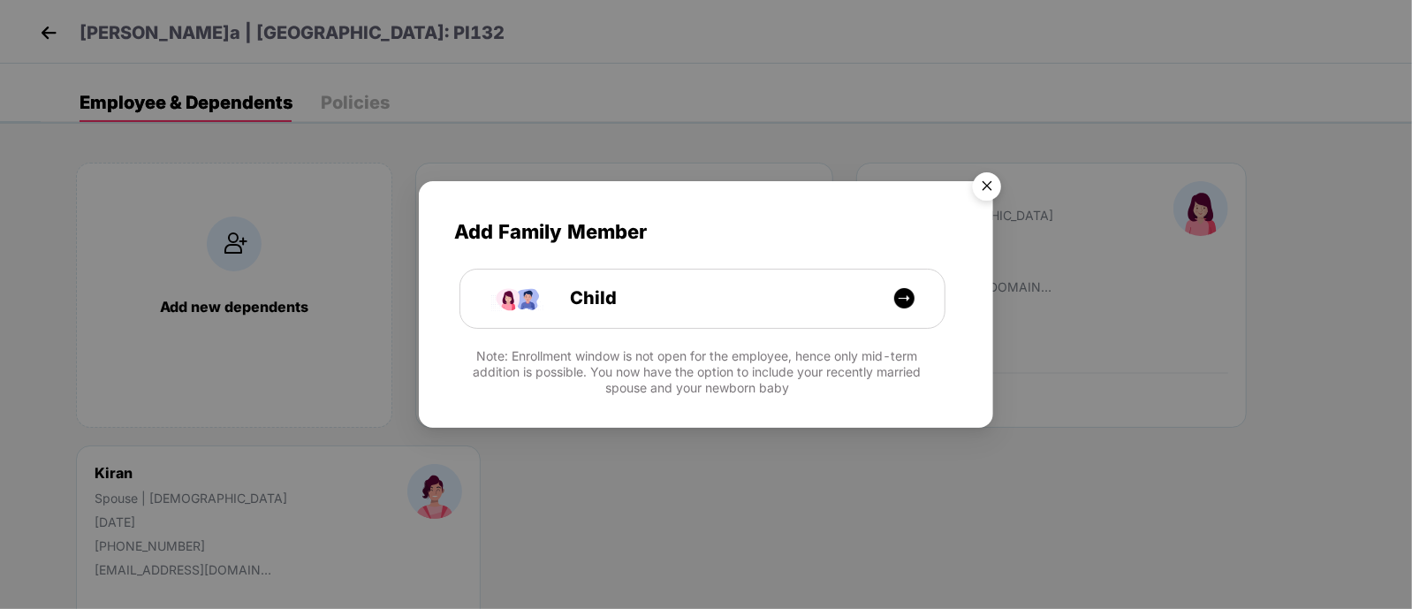
click at [986, 183] on img "Close" at bounding box center [986, 188] width 49 height 49
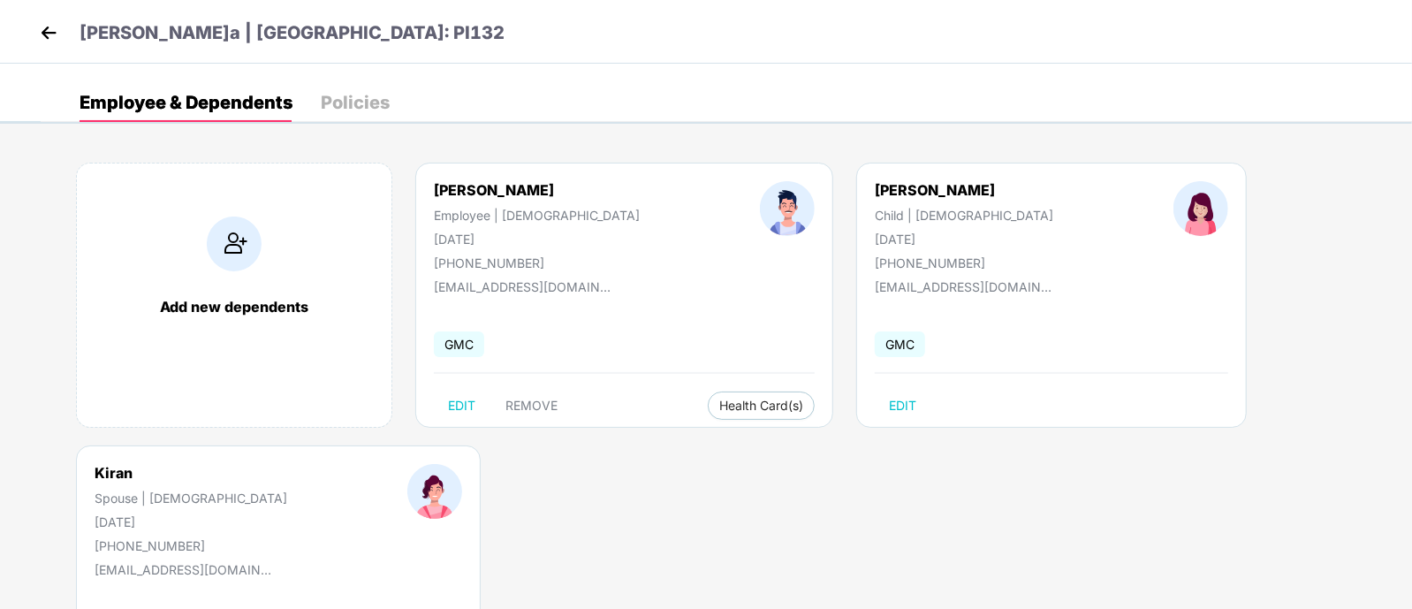
click at [353, 94] on div "Policies" at bounding box center [355, 103] width 69 height 18
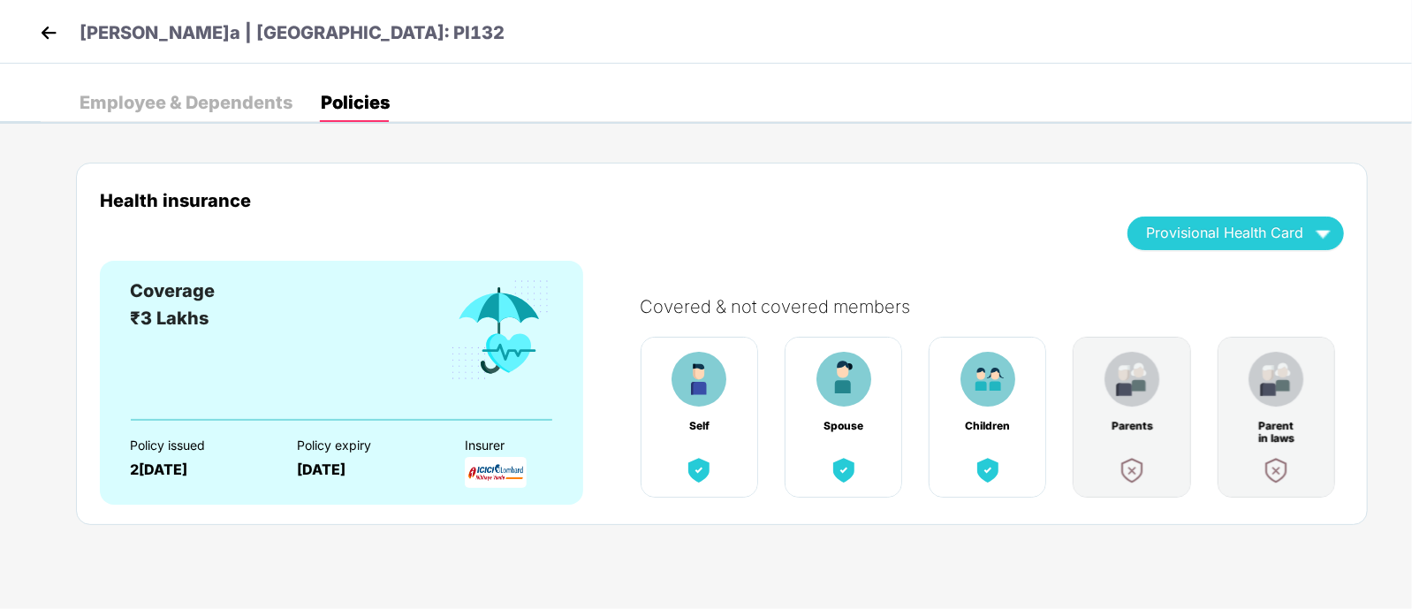
click at [936, 216] on div "Health insurance Provisional Health Card" at bounding box center [722, 225] width 1244 height 71
click at [172, 117] on div "Employee & Dependents" at bounding box center [186, 102] width 213 height 39
